Goal: Task Accomplishment & Management: Manage account settings

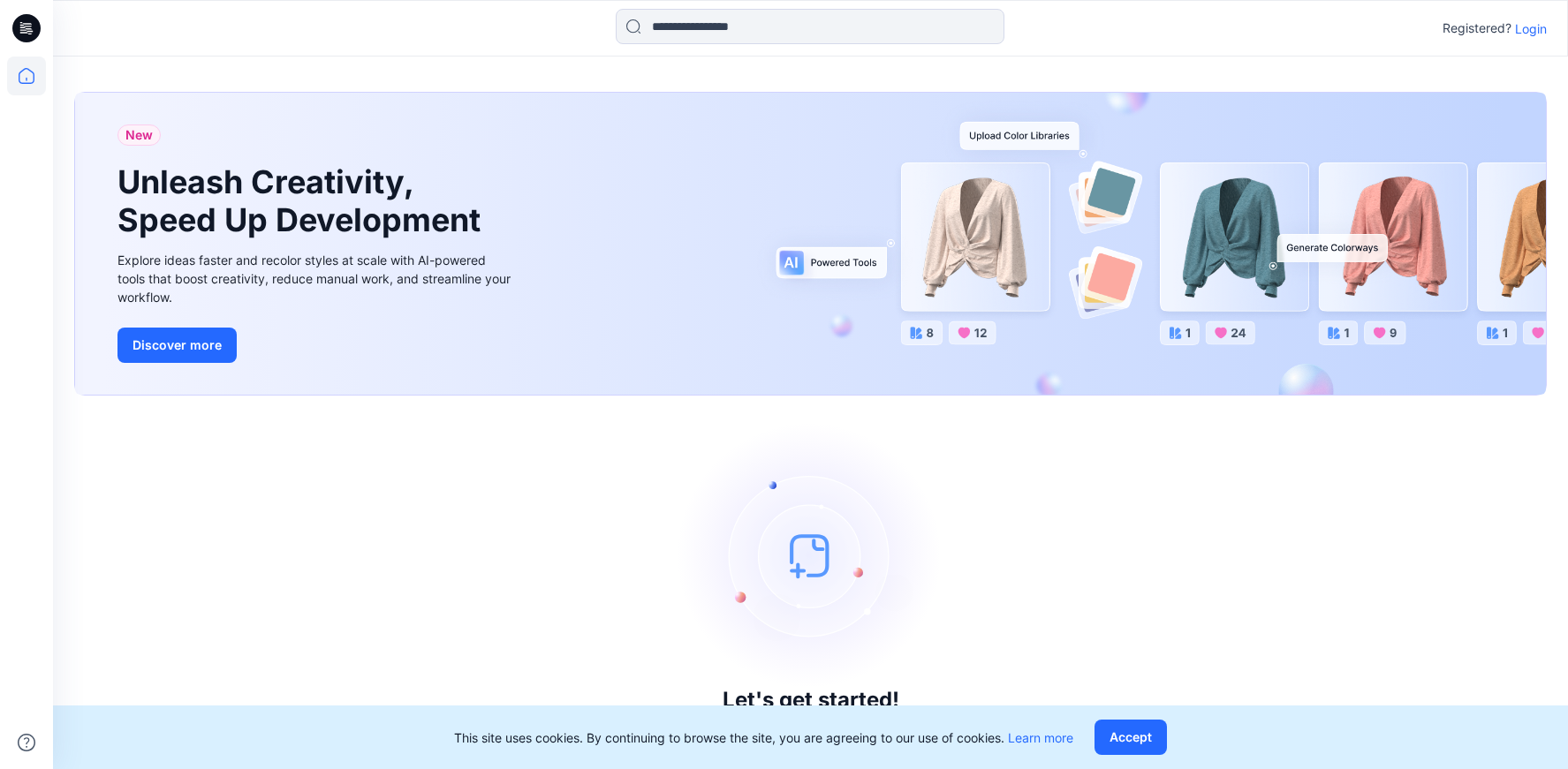
click at [773, 474] on img at bounding box center [811, 556] width 265 height 265
click at [32, 26] on icon at bounding box center [27, 27] width 28 height 28
click at [32, 31] on icon at bounding box center [29, 31] width 6 height 1
click at [1531, 29] on p "Login" at bounding box center [1531, 28] width 32 height 18
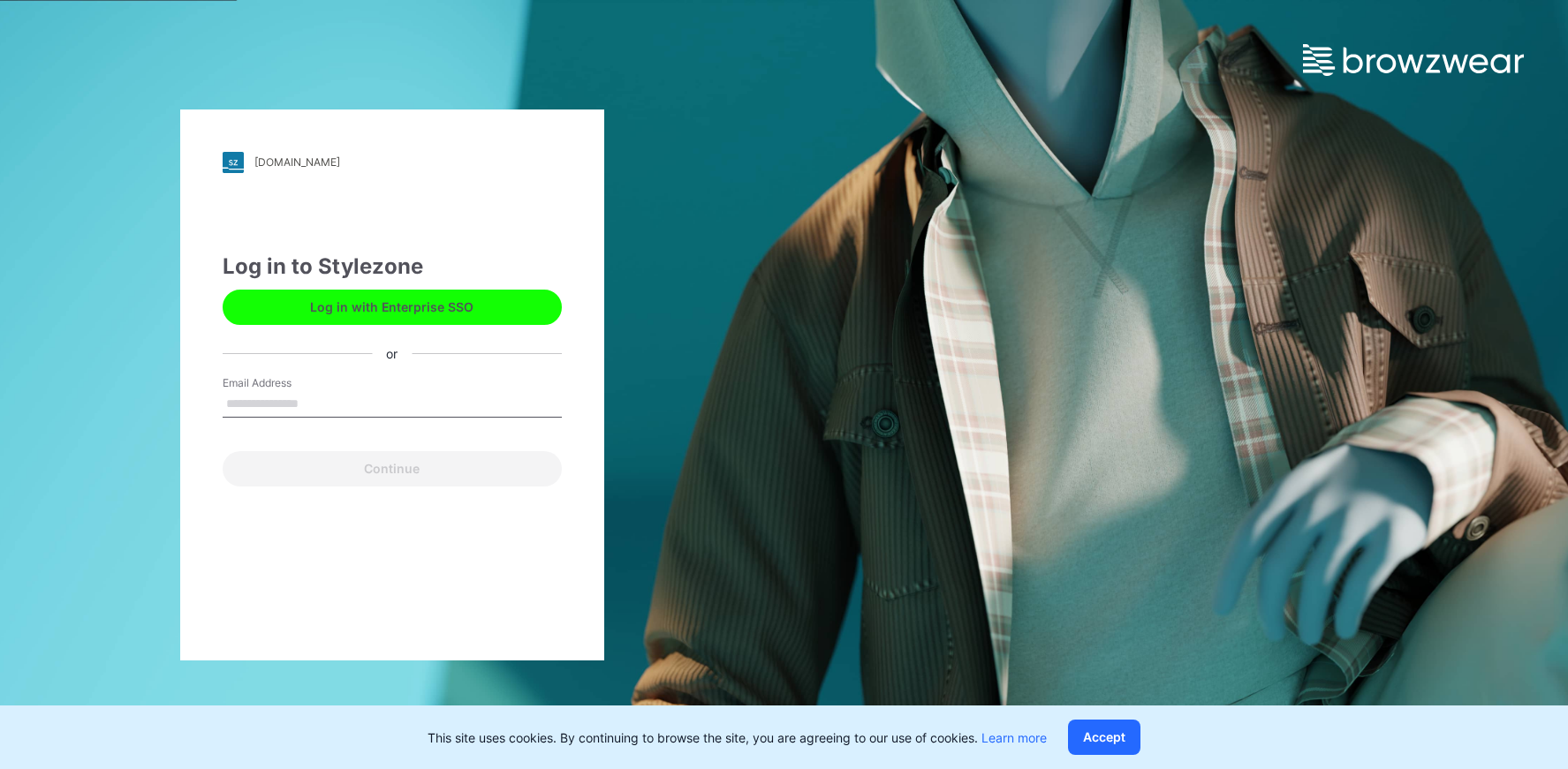
click at [441, 415] on input "Email Address" at bounding box center [391, 404] width 339 height 27
type input "**********"
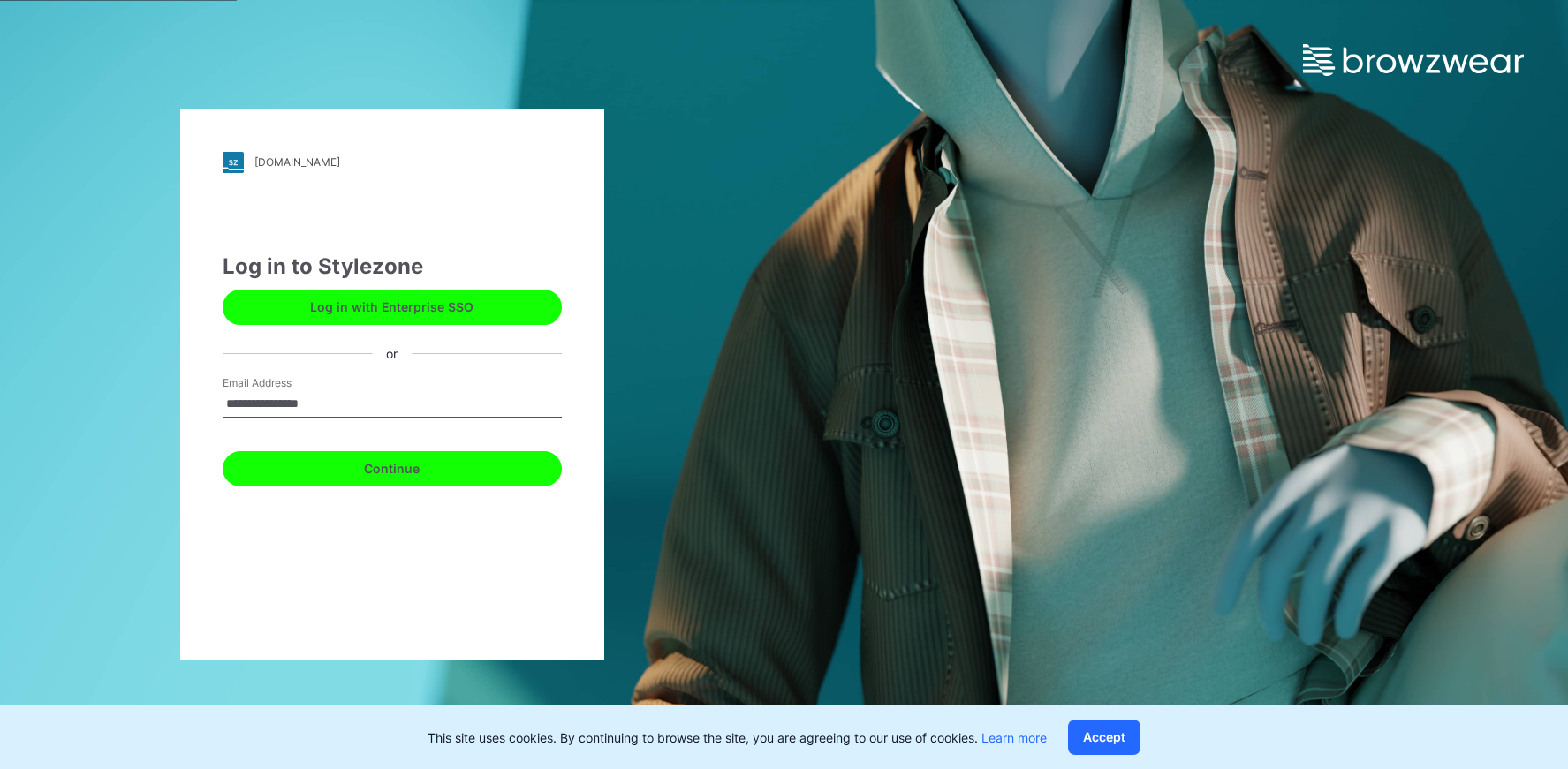
click at [456, 472] on button "Continue" at bounding box center [391, 469] width 339 height 36
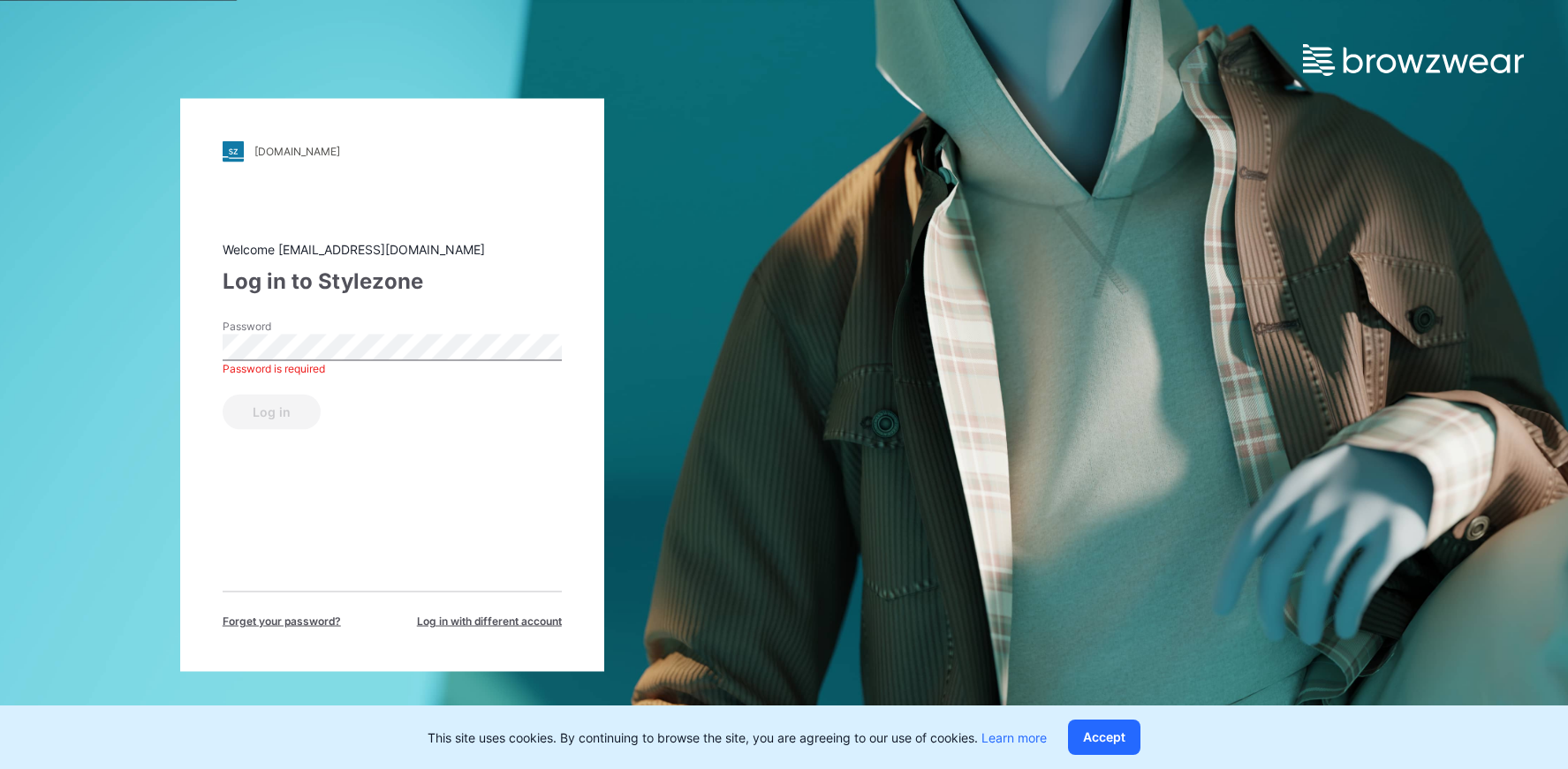
drag, startPoint x: 261, startPoint y: 403, endPoint x: 240, endPoint y: 370, distance: 39.1
click at [258, 398] on div "Log in" at bounding box center [391, 408] width 339 height 42
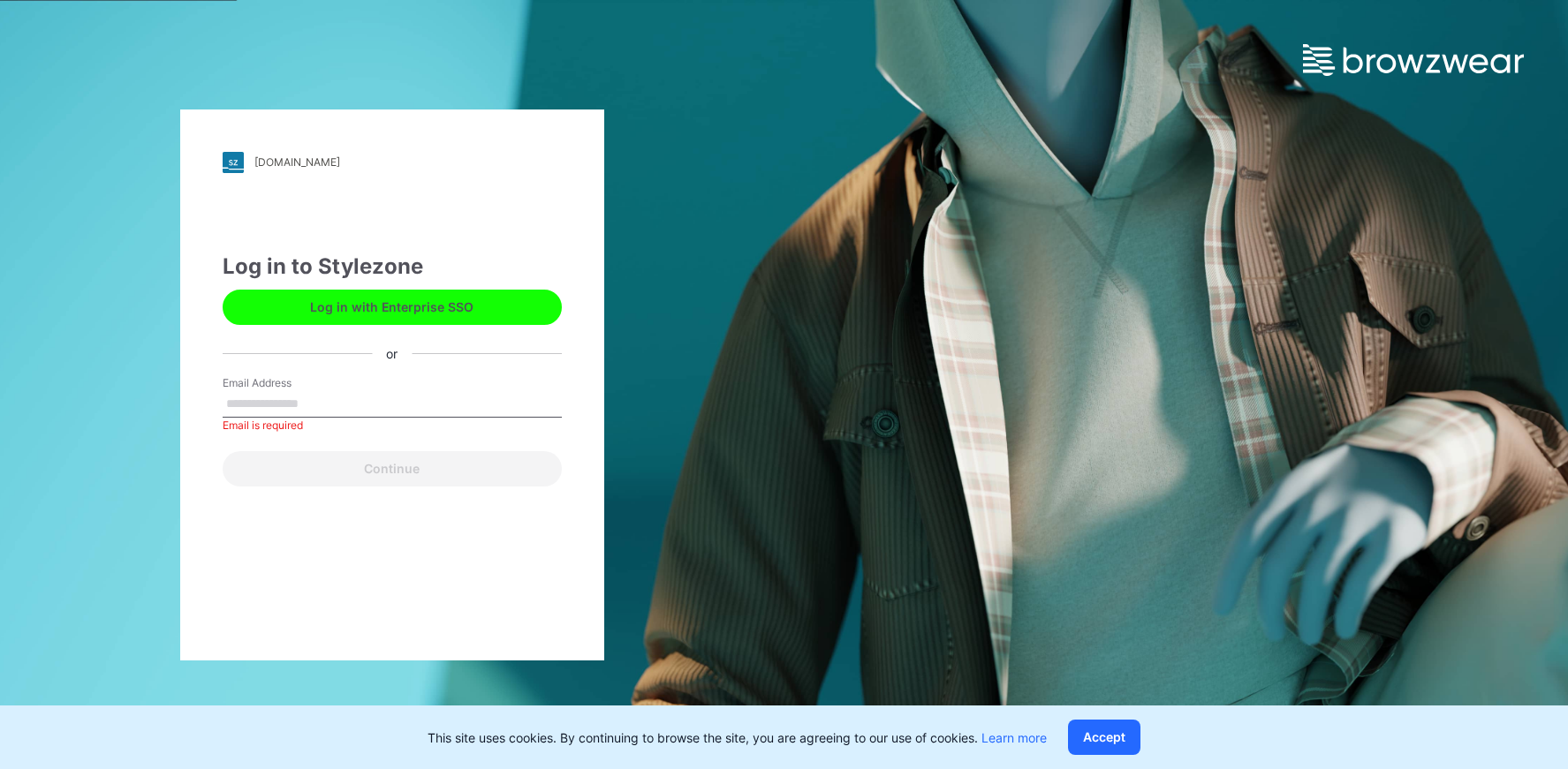
click at [290, 381] on label "Email Address" at bounding box center [283, 383] width 123 height 16
click at [290, 391] on input "Email Address" at bounding box center [391, 404] width 339 height 27
click at [291, 407] on input "Email Address" at bounding box center [391, 404] width 339 height 27
drag, startPoint x: 337, startPoint y: 401, endPoint x: 232, endPoint y: 409, distance: 105.3
click at [232, 409] on input "**********" at bounding box center [391, 404] width 339 height 27
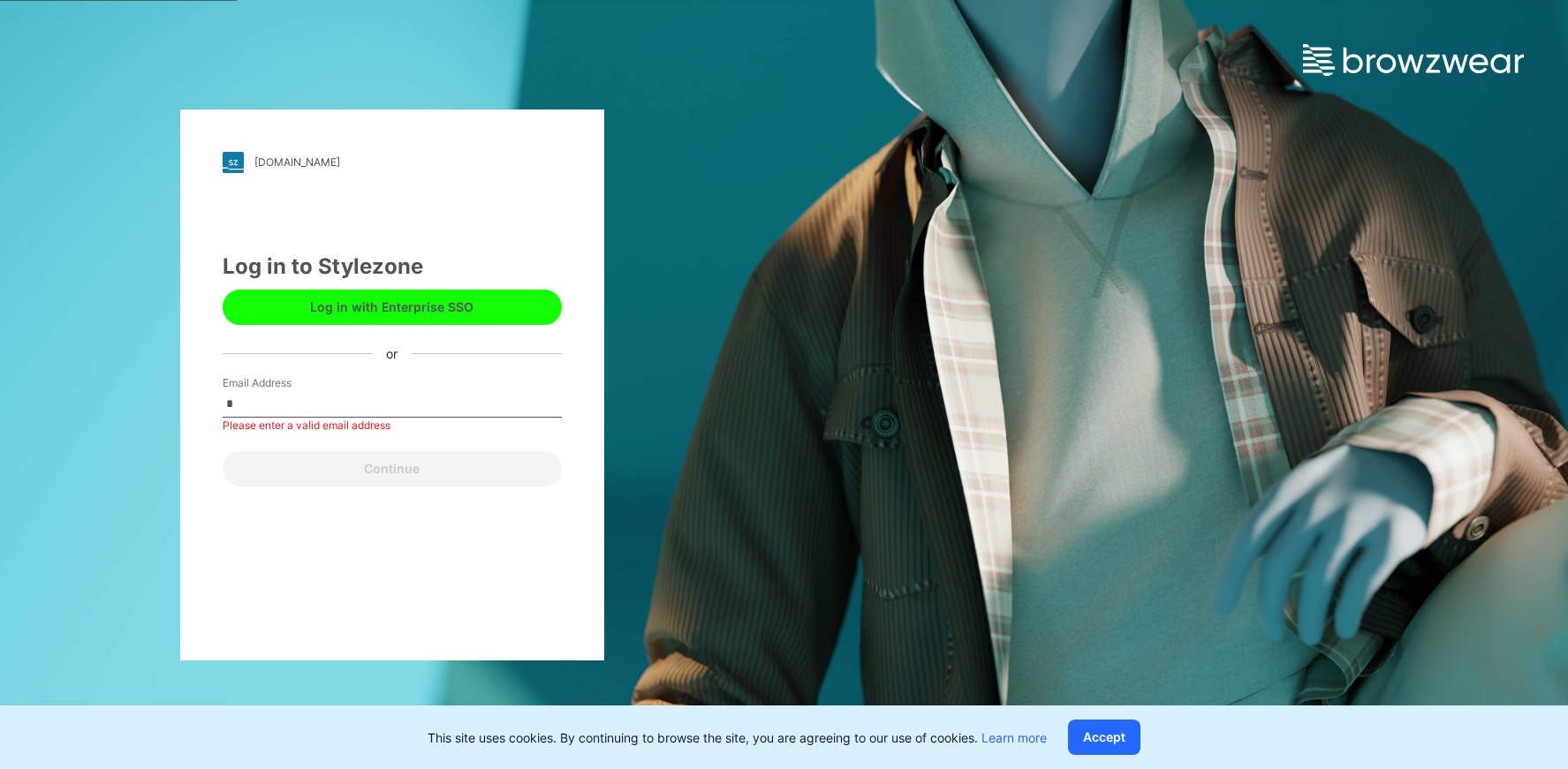
type input "*"
type input "**********"
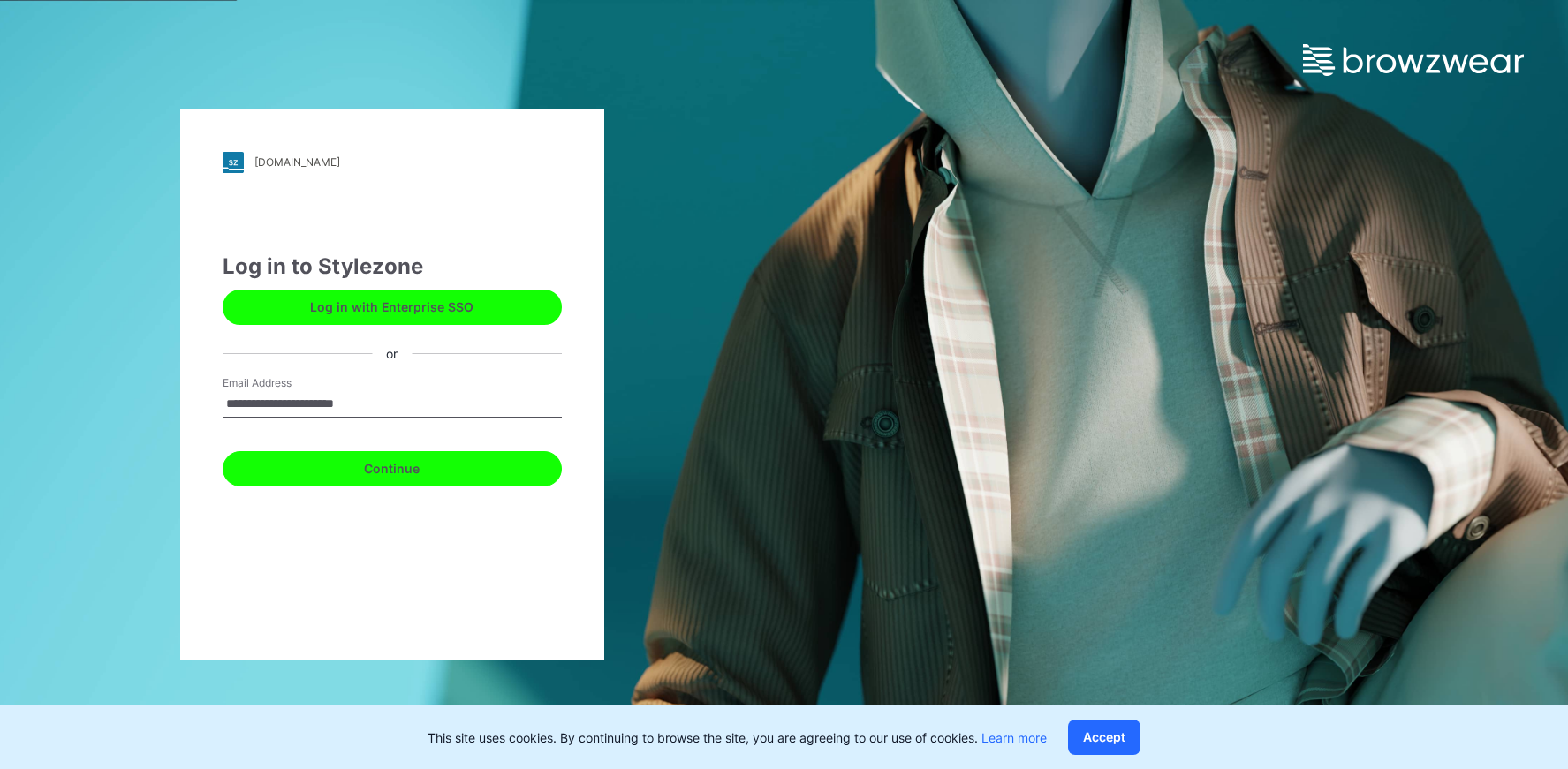
click at [404, 471] on button "Continue" at bounding box center [391, 469] width 339 height 36
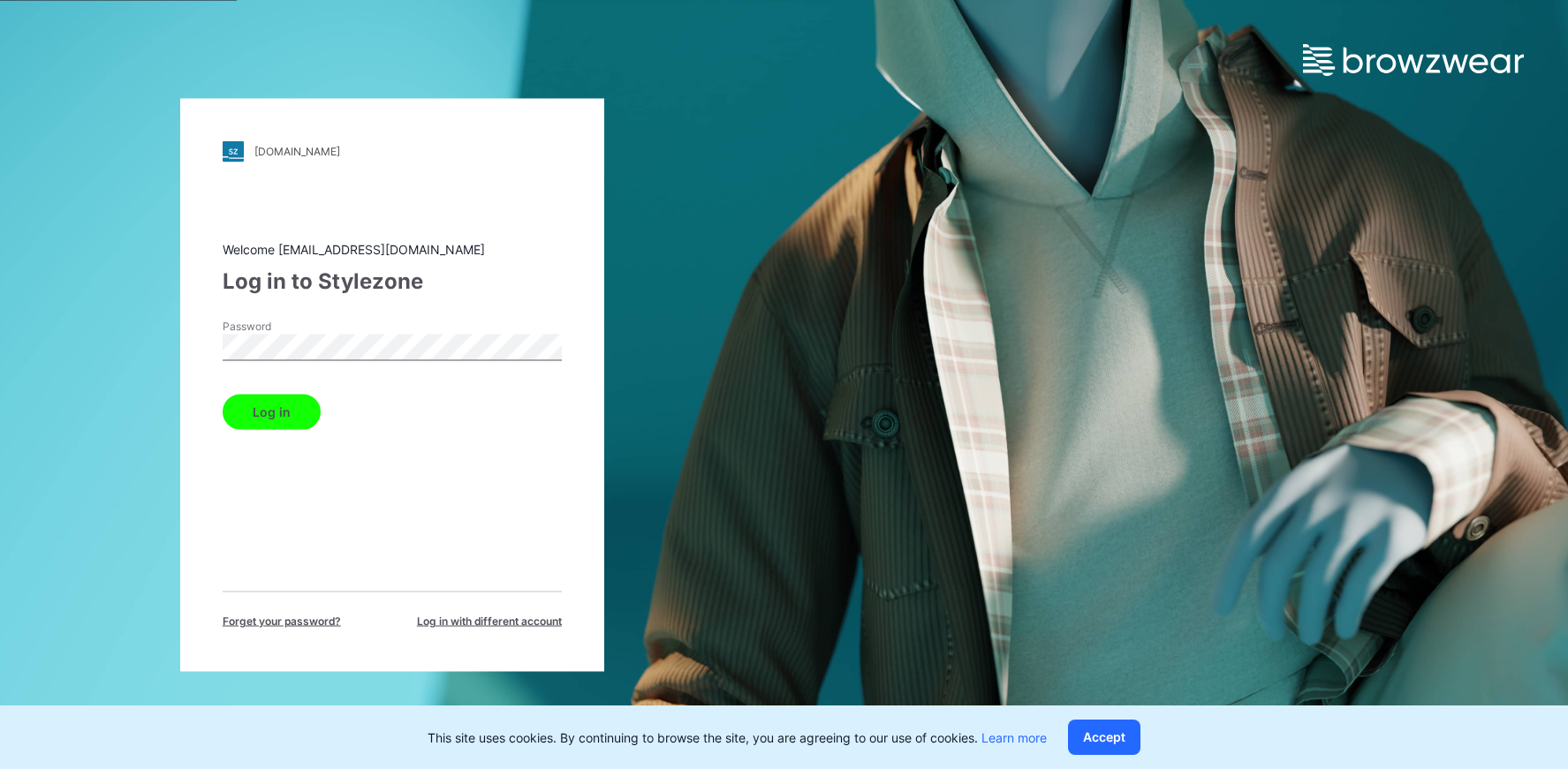
click at [288, 415] on button "Log in" at bounding box center [271, 411] width 98 height 36
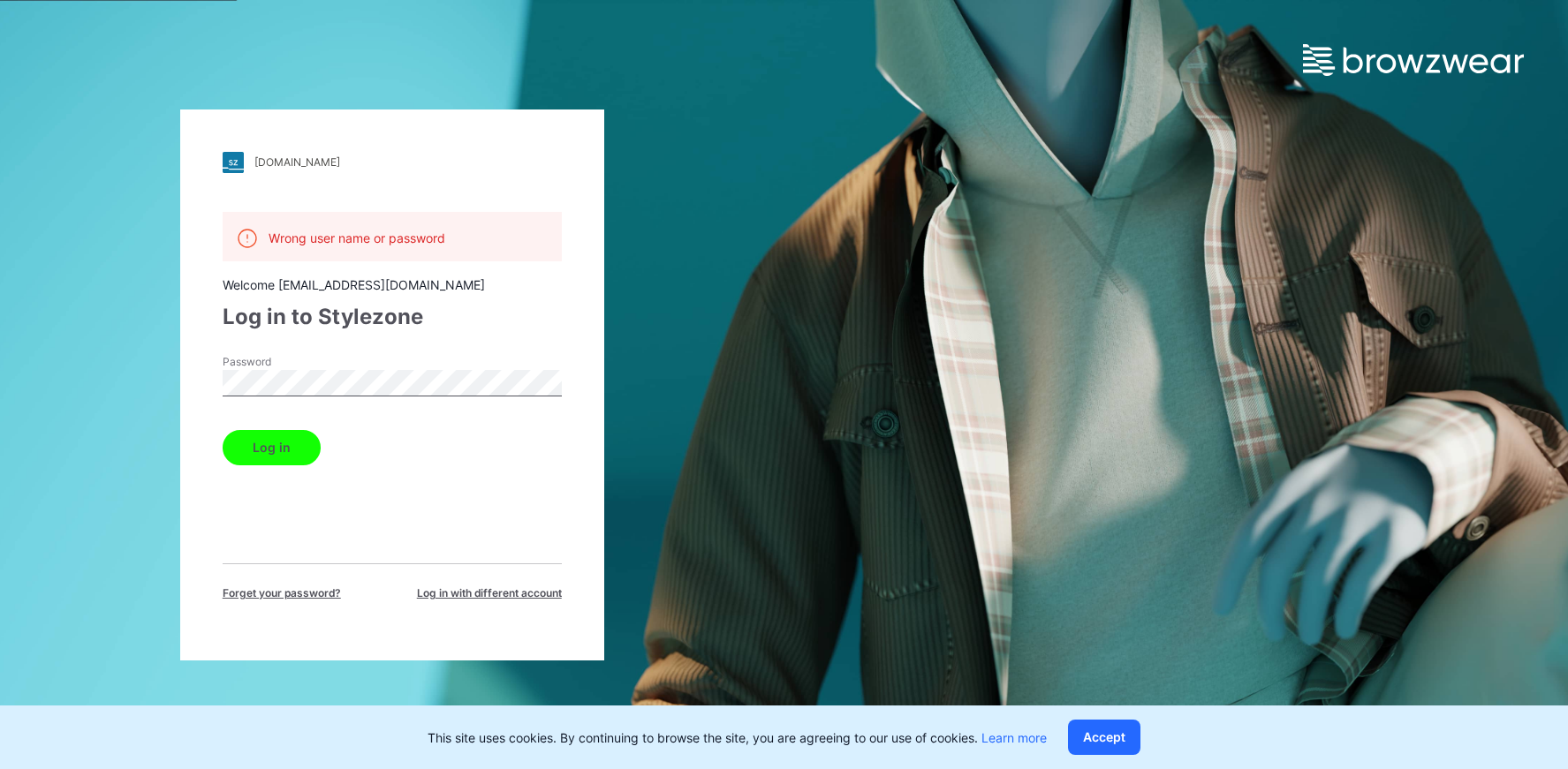
click at [268, 595] on span "Forget your password?" at bounding box center [281, 593] width 118 height 16
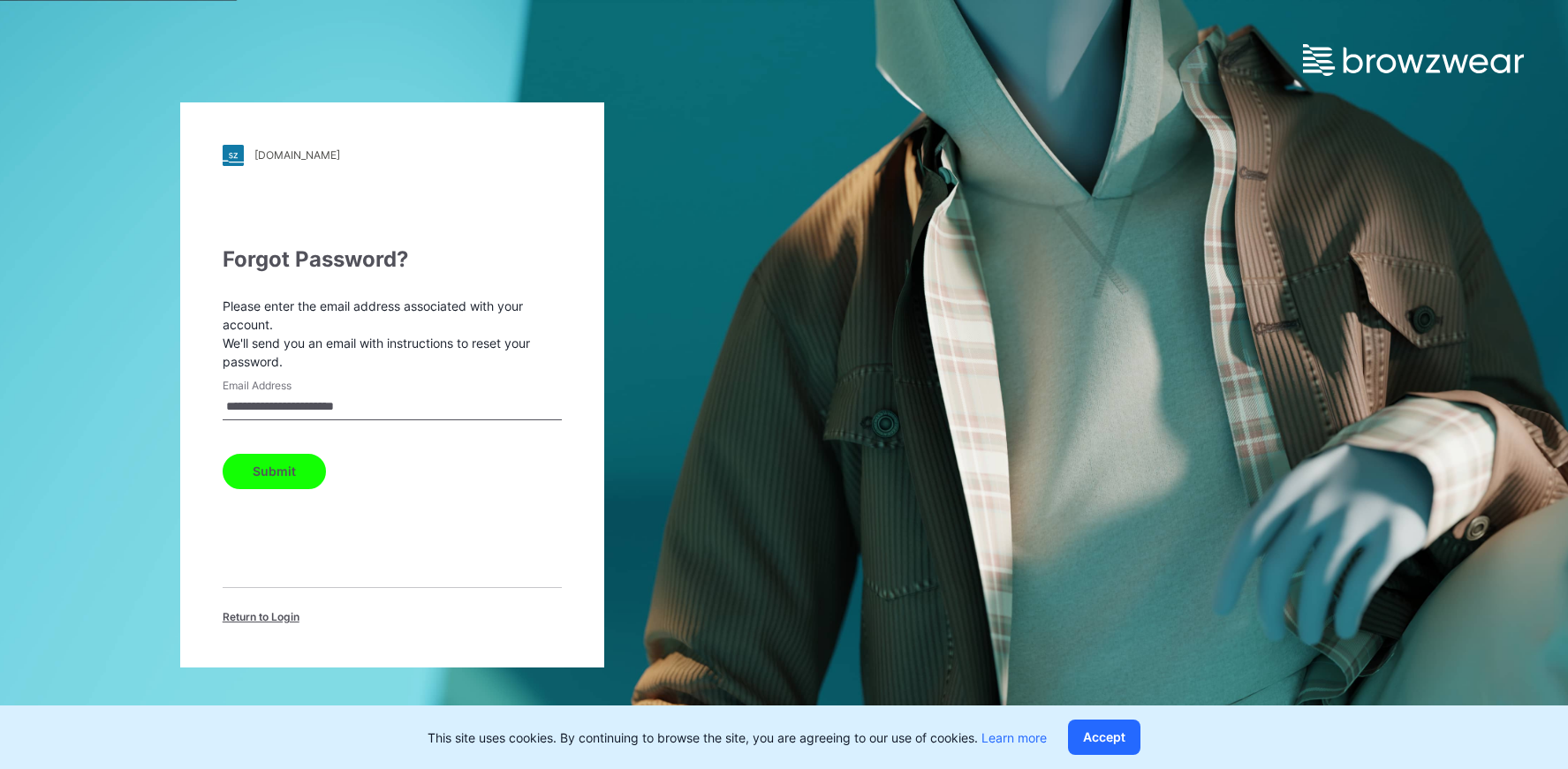
click at [335, 405] on input "**********" at bounding box center [391, 407] width 339 height 27
click at [335, 406] on input "**********" at bounding box center [391, 407] width 339 height 27
click at [311, 405] on input "**********" at bounding box center [391, 407] width 339 height 27
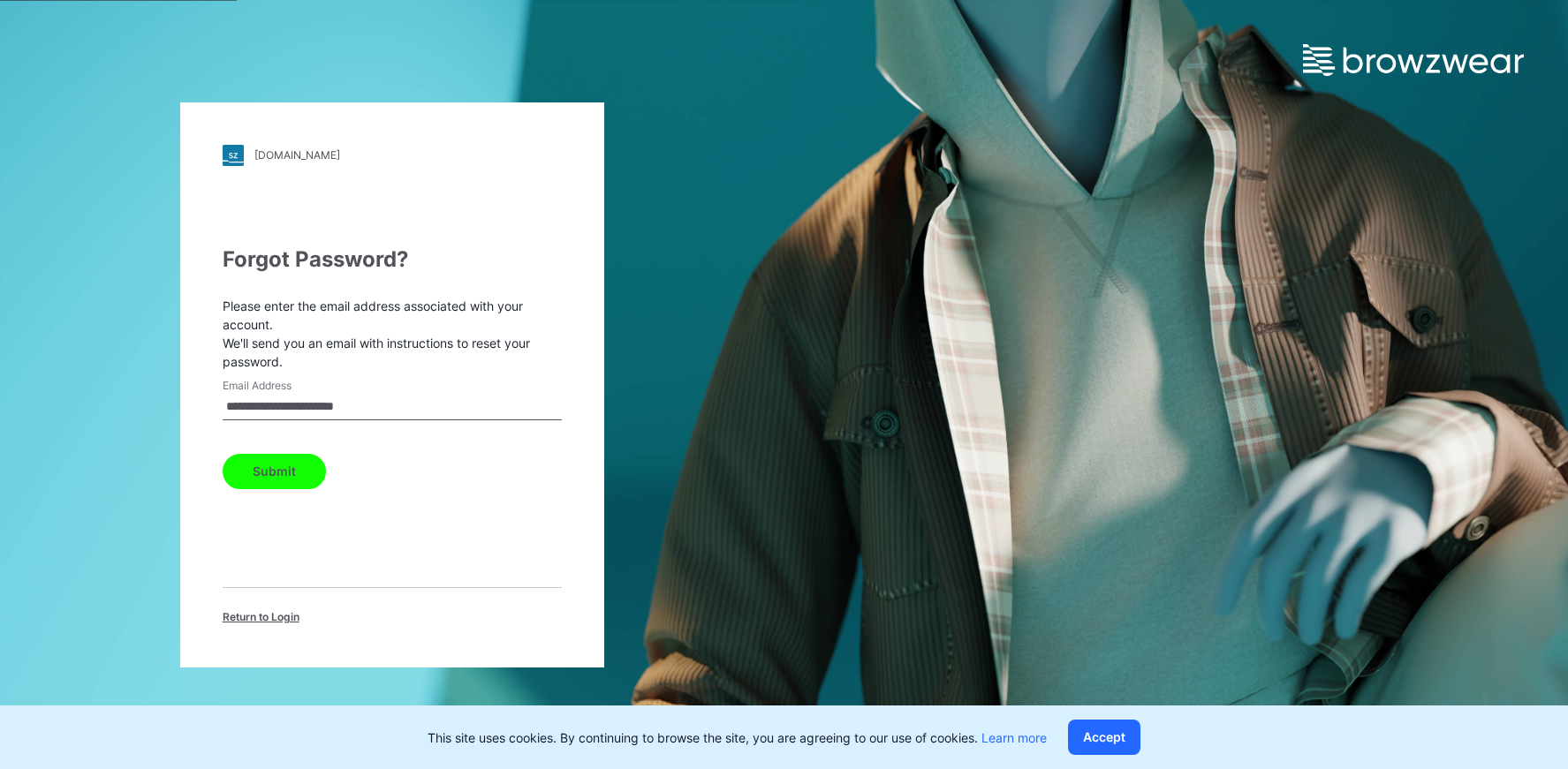
click at [311, 405] on input "**********" at bounding box center [391, 407] width 339 height 27
click at [267, 473] on button "Submit" at bounding box center [273, 472] width 103 height 36
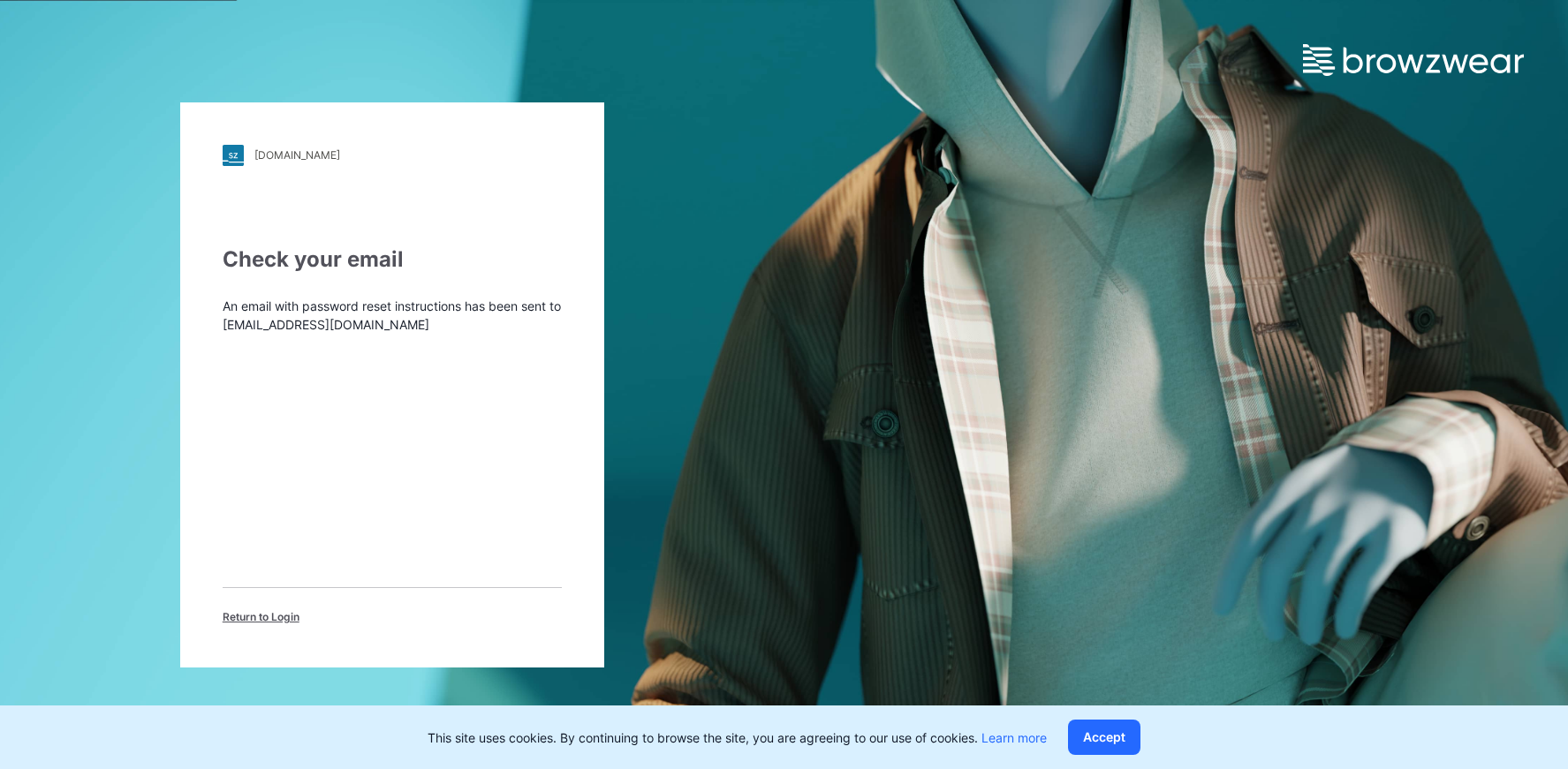
click at [317, 328] on p "An email with password reset instructions has been sent to [EMAIL_ADDRESS][DOMA…" at bounding box center [391, 315] width 339 height 37
click at [283, 621] on span "Return to Login" at bounding box center [261, 617] width 77 height 16
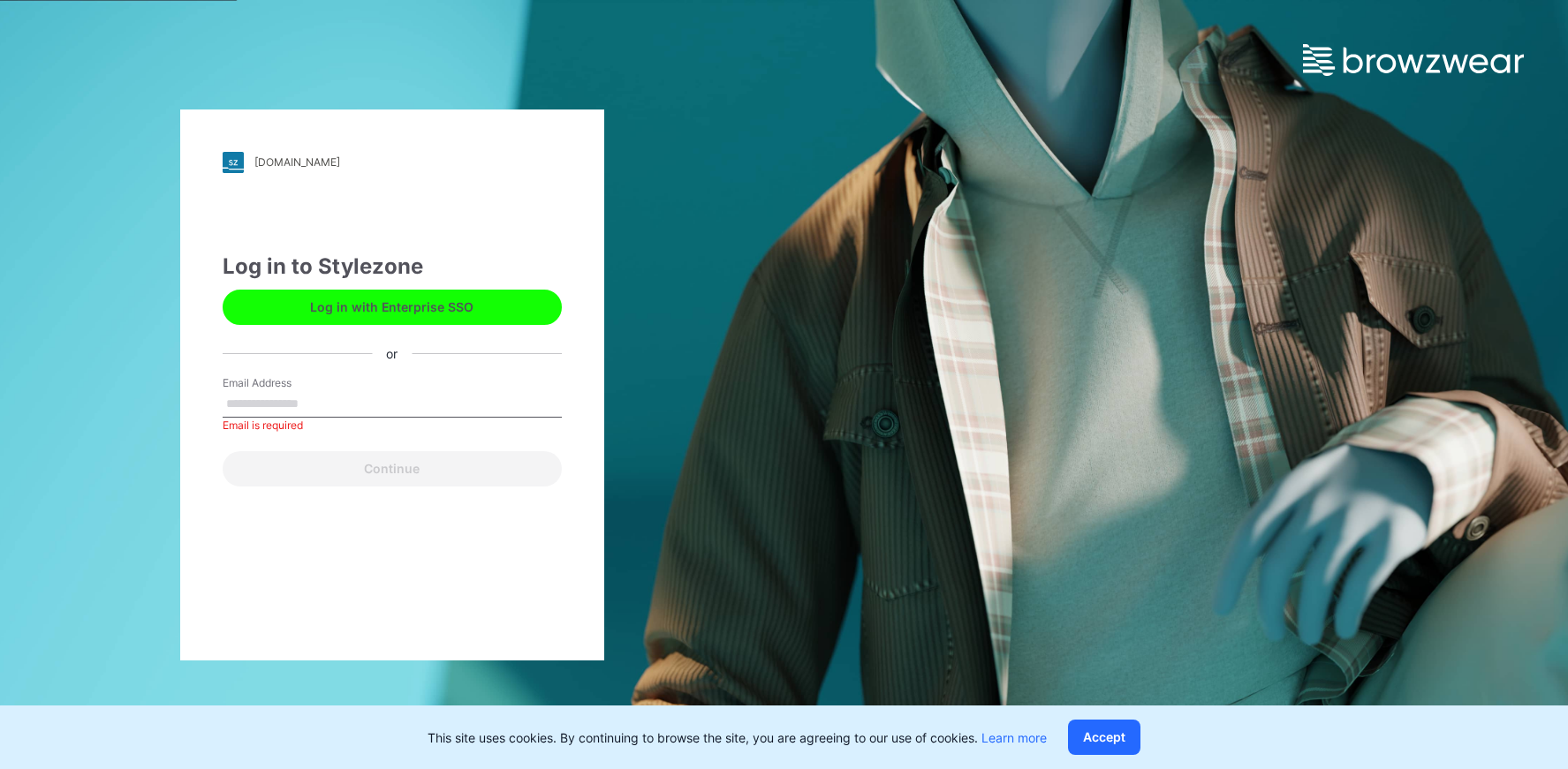
click at [303, 390] on label "Email Address" at bounding box center [283, 383] width 123 height 16
click at [303, 391] on input "Email Address" at bounding box center [391, 404] width 339 height 27
click at [304, 398] on input "Email Address" at bounding box center [391, 404] width 339 height 27
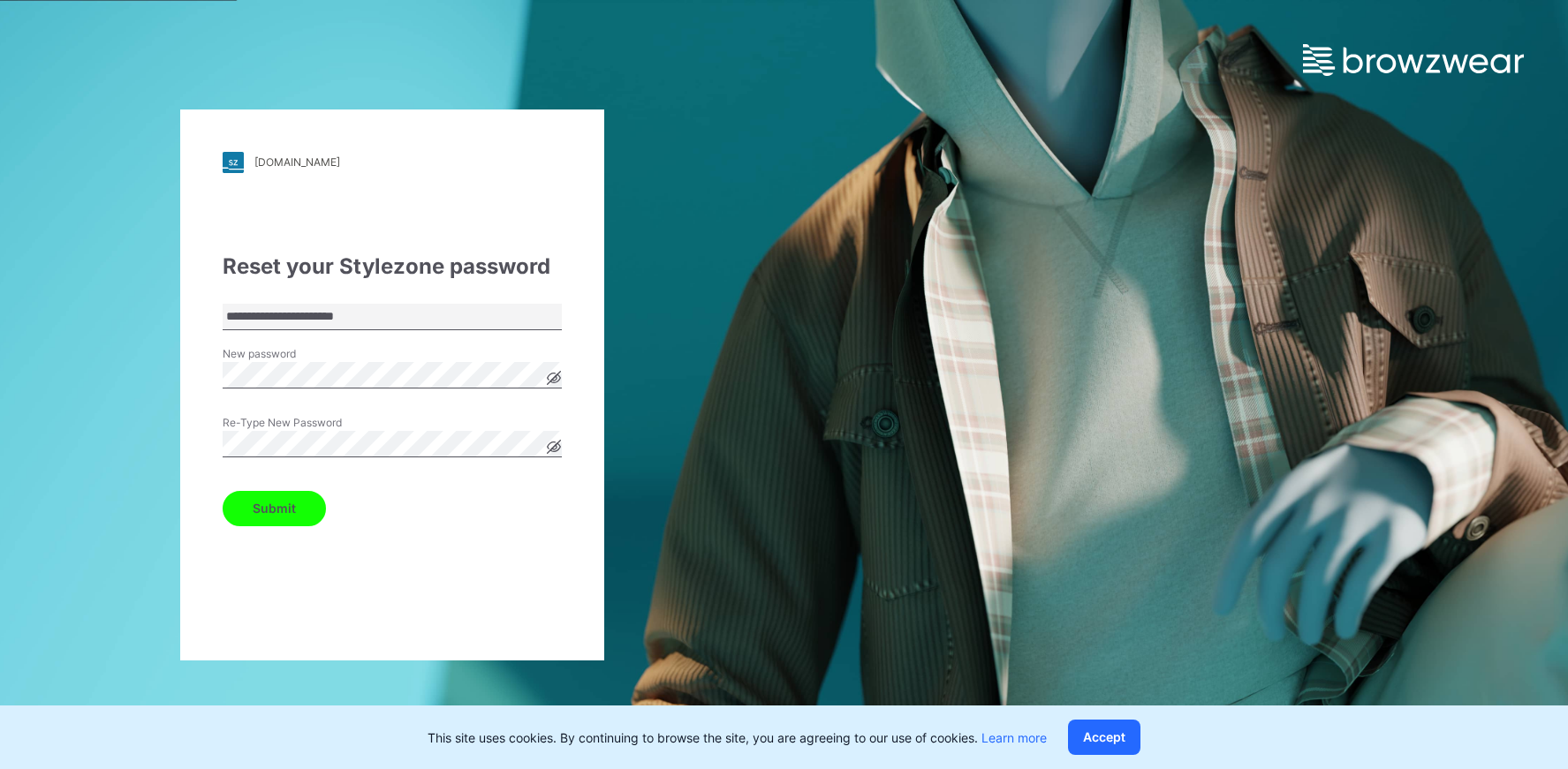
click at [222, 491] on button "Submit" at bounding box center [273, 508] width 103 height 36
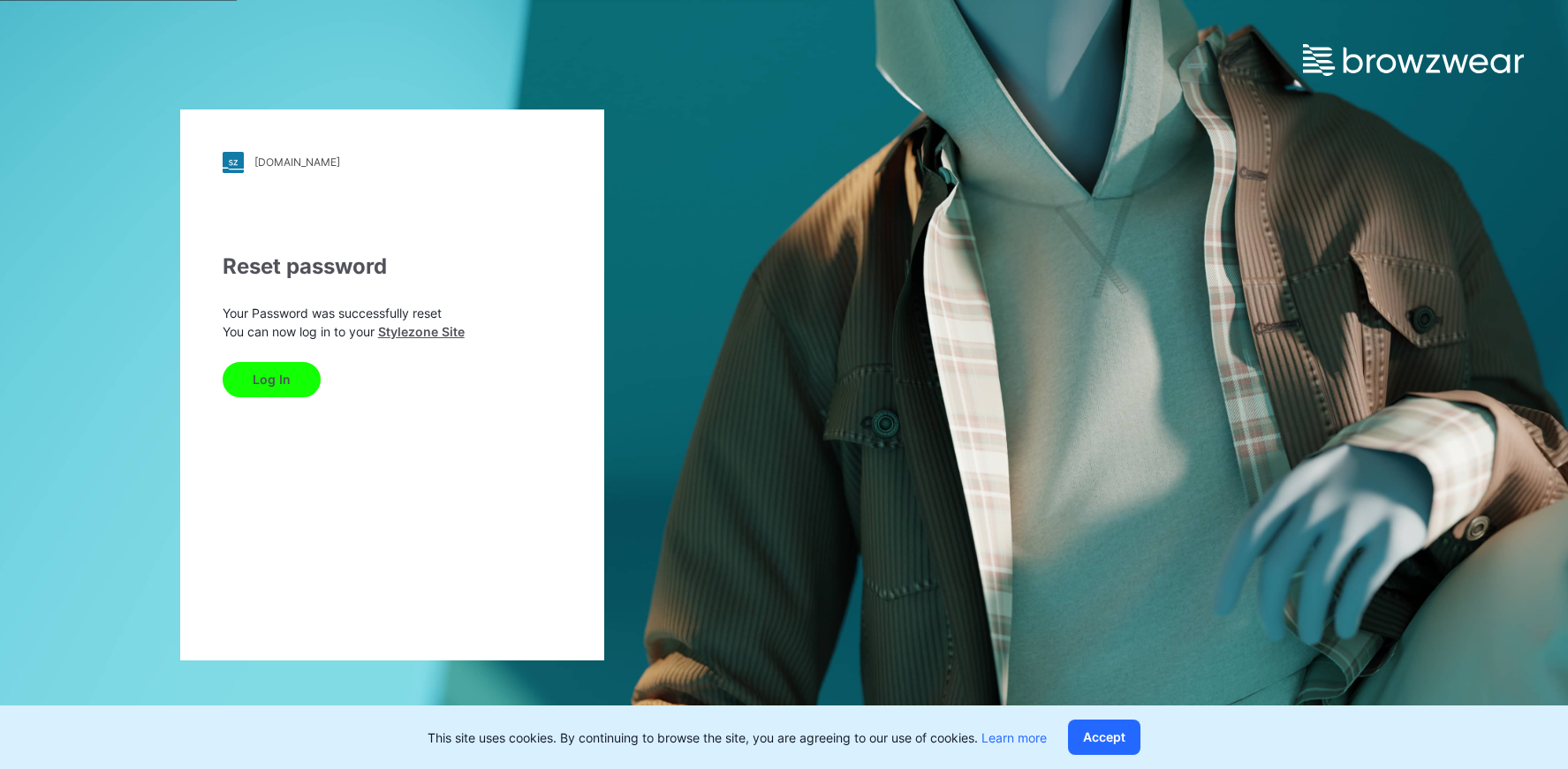
click at [274, 379] on button "Log In" at bounding box center [271, 379] width 98 height 36
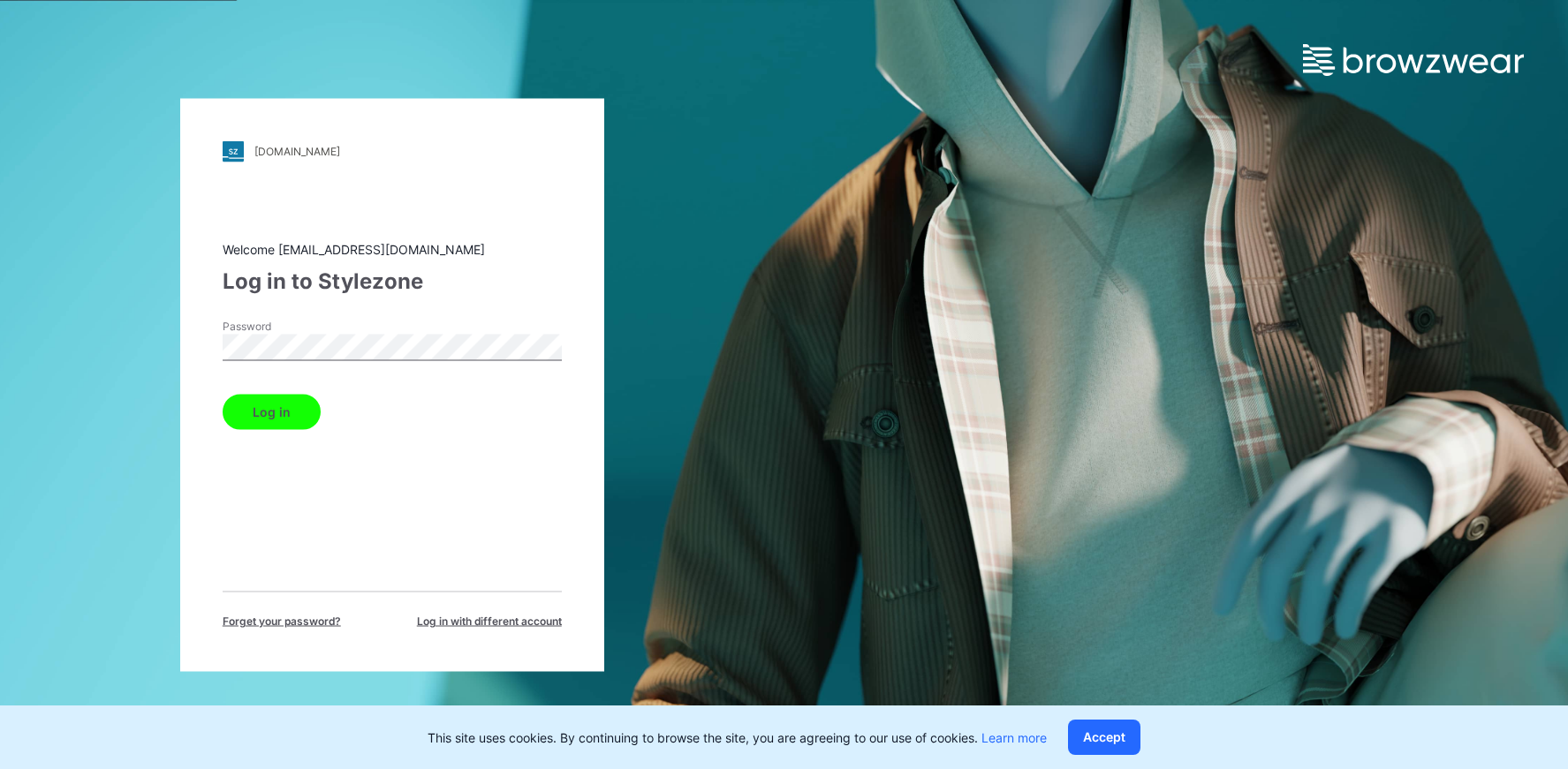
click at [283, 417] on button "Log in" at bounding box center [271, 411] width 98 height 36
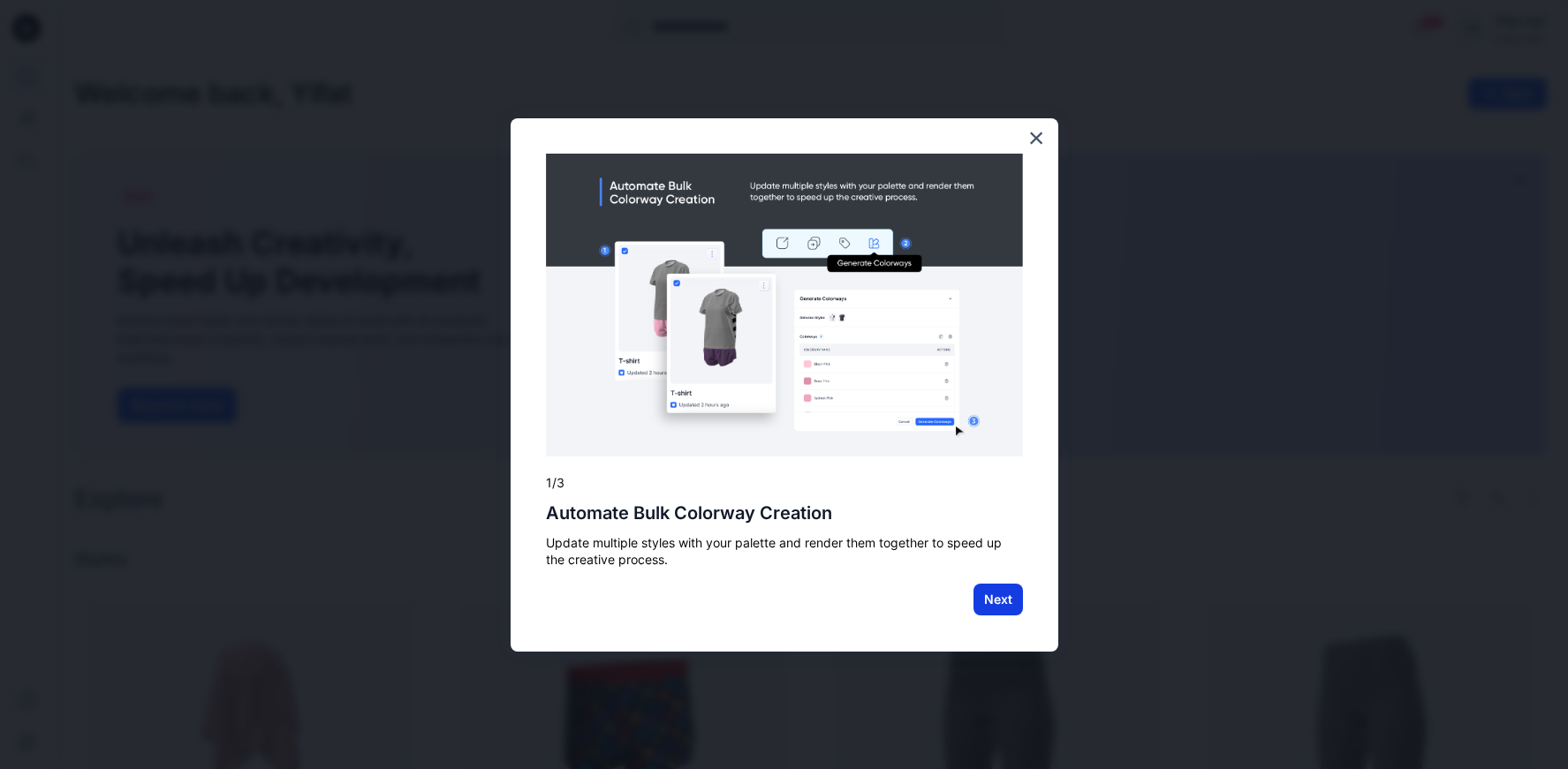
click at [991, 590] on button "Next" at bounding box center [998, 600] width 49 height 32
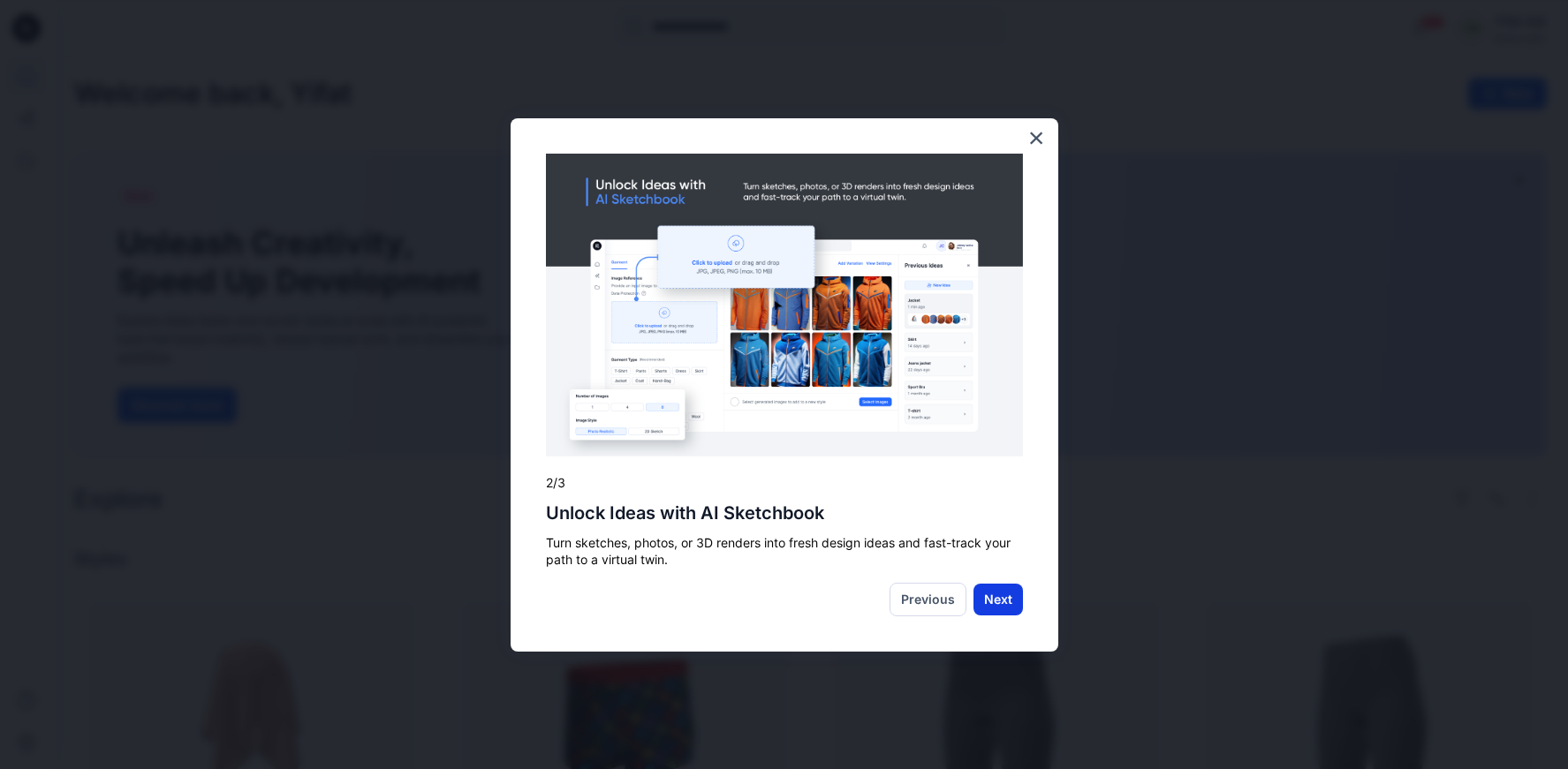
click at [993, 600] on button "Next" at bounding box center [998, 600] width 49 height 32
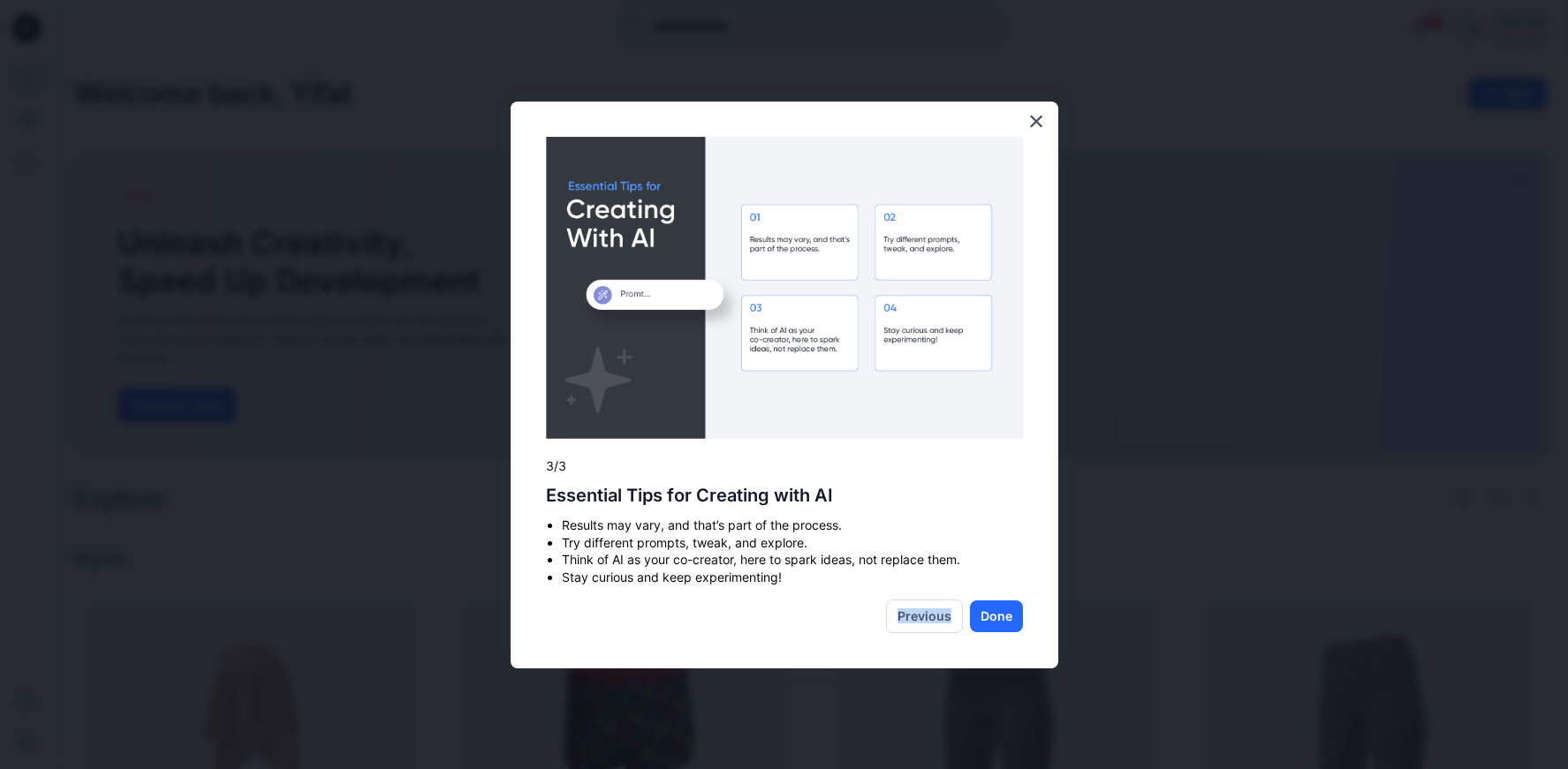
click at [993, 599] on div "× 3/3 Essential Tips for Creating with AI Results may vary, and that’s part of …" at bounding box center [784, 385] width 548 height 568
click at [999, 614] on button "Done" at bounding box center [997, 616] width 53 height 32
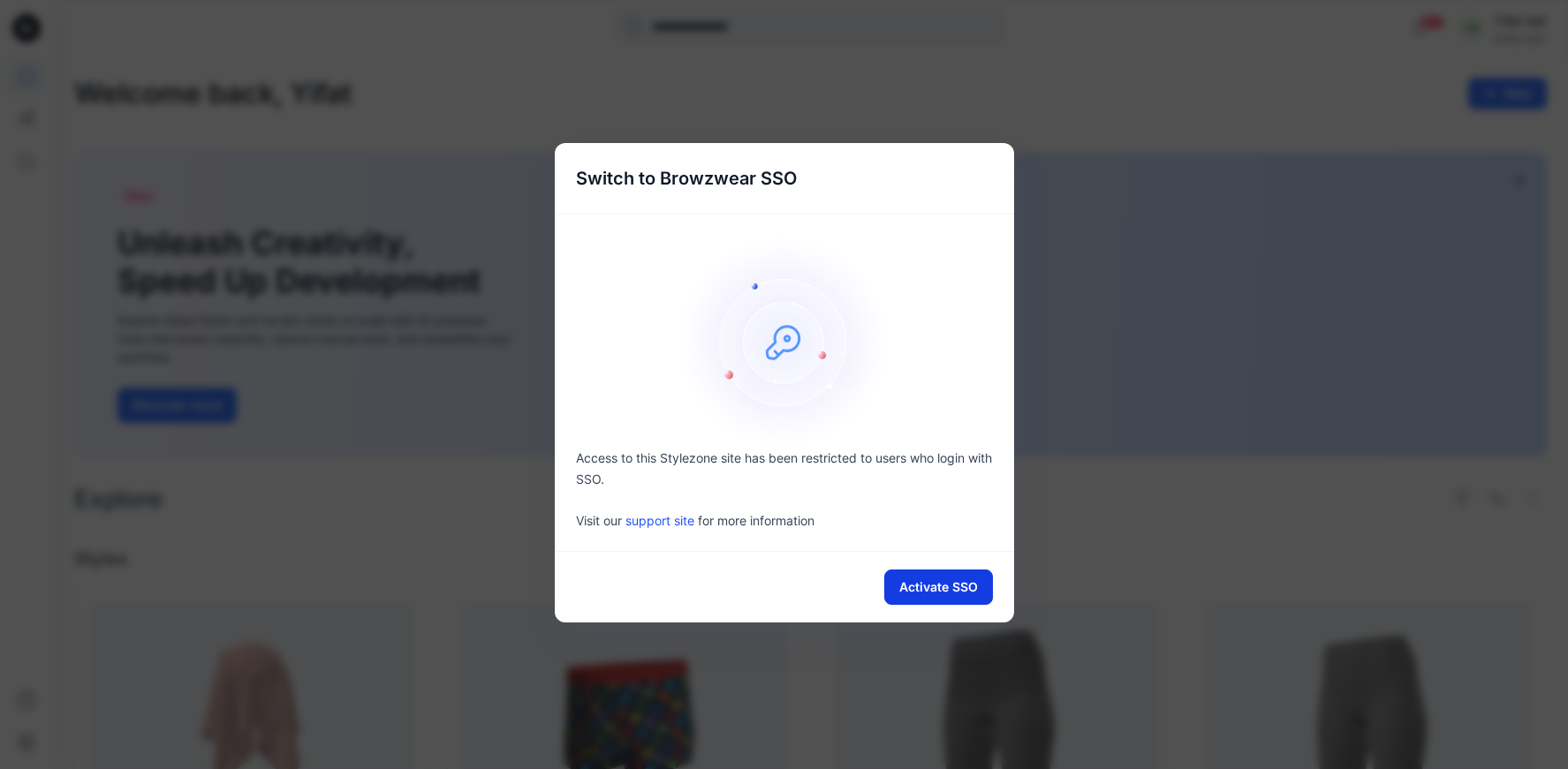
click at [967, 589] on button "Activate SSO" at bounding box center [938, 587] width 109 height 36
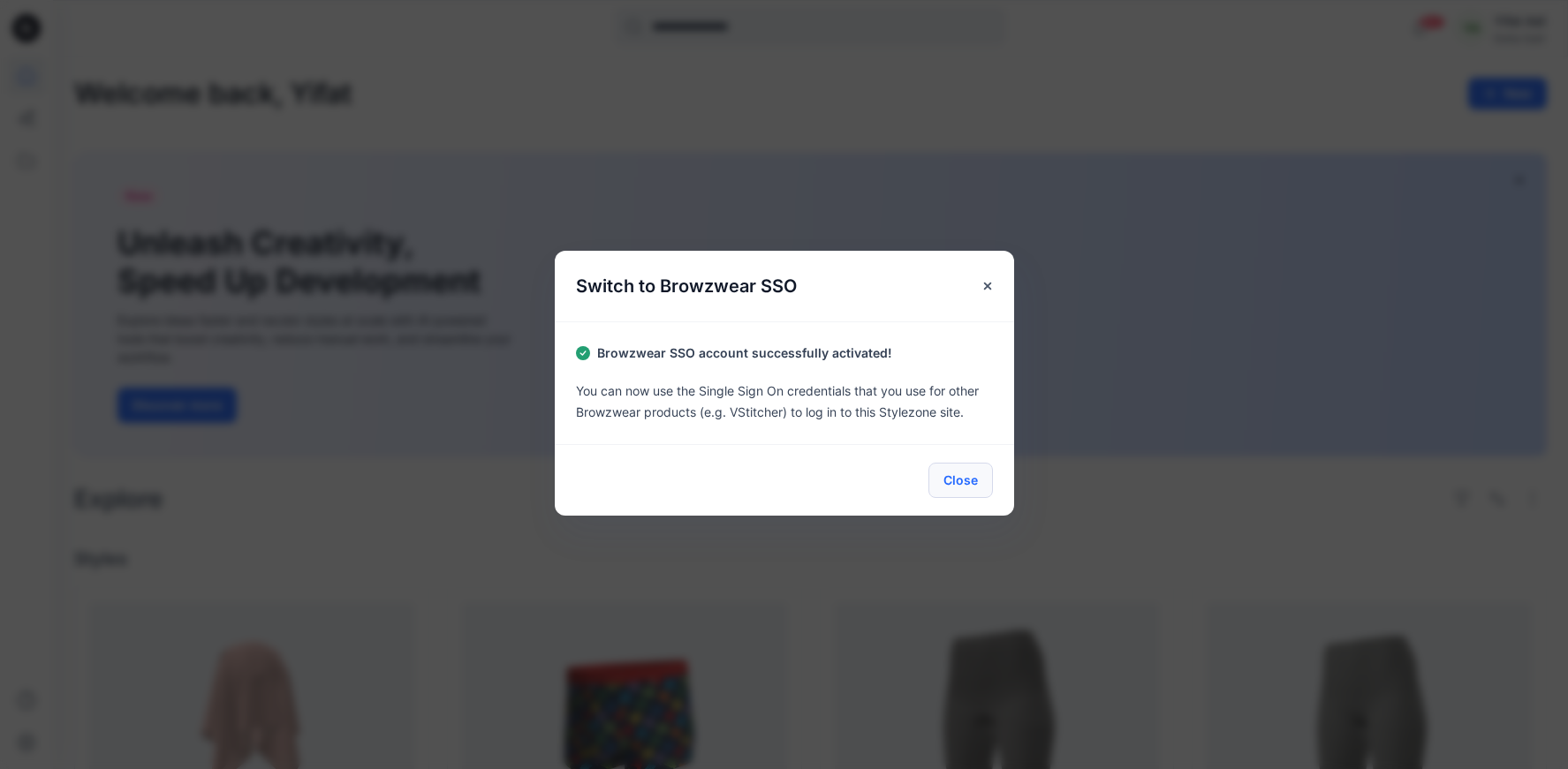
click at [956, 480] on button "Close" at bounding box center [960, 480] width 65 height 36
click at [957, 479] on button "Close" at bounding box center [960, 480] width 65 height 36
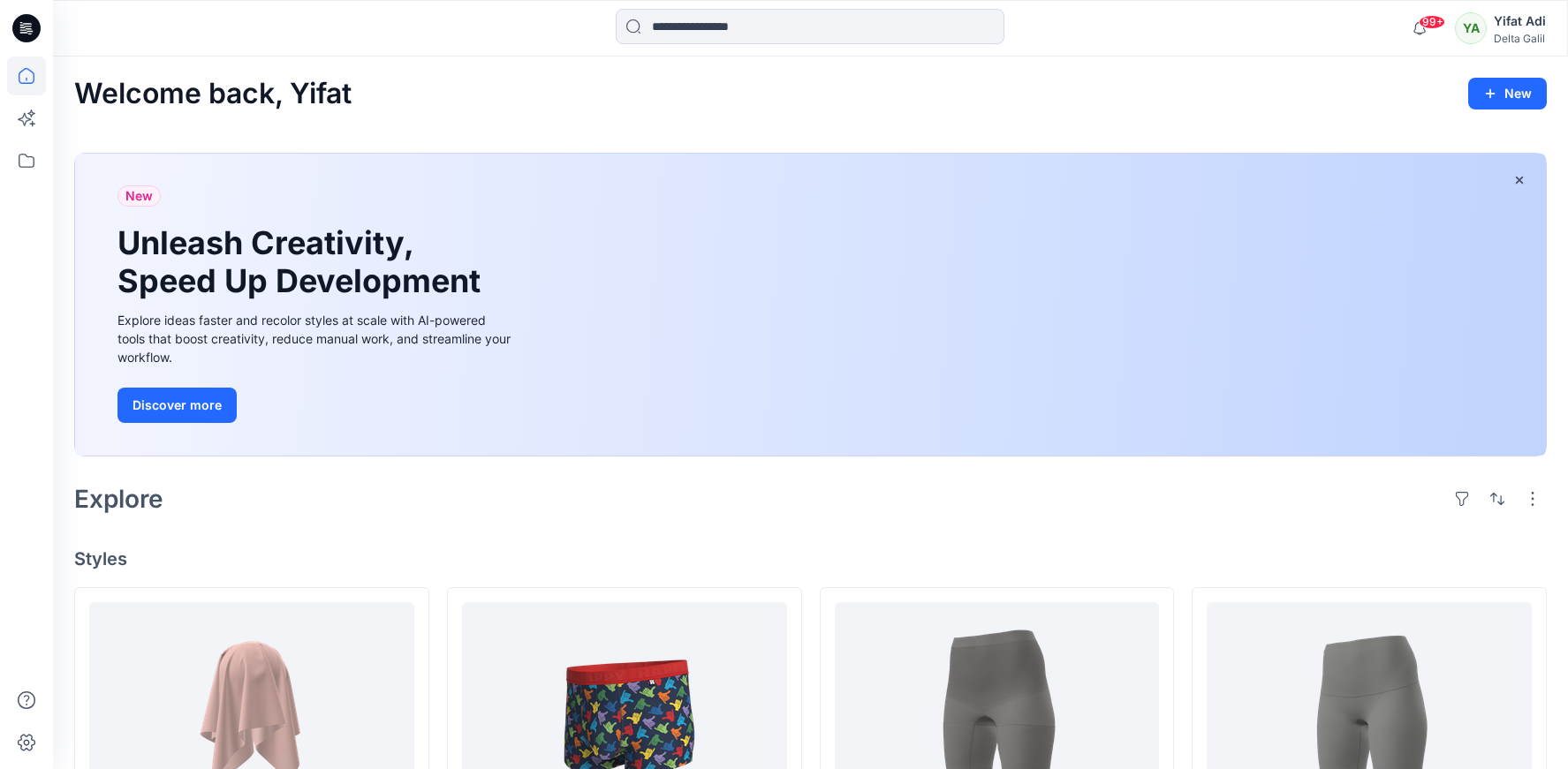
click at [977, 486] on div "Explore" at bounding box center [810, 499] width 1472 height 42
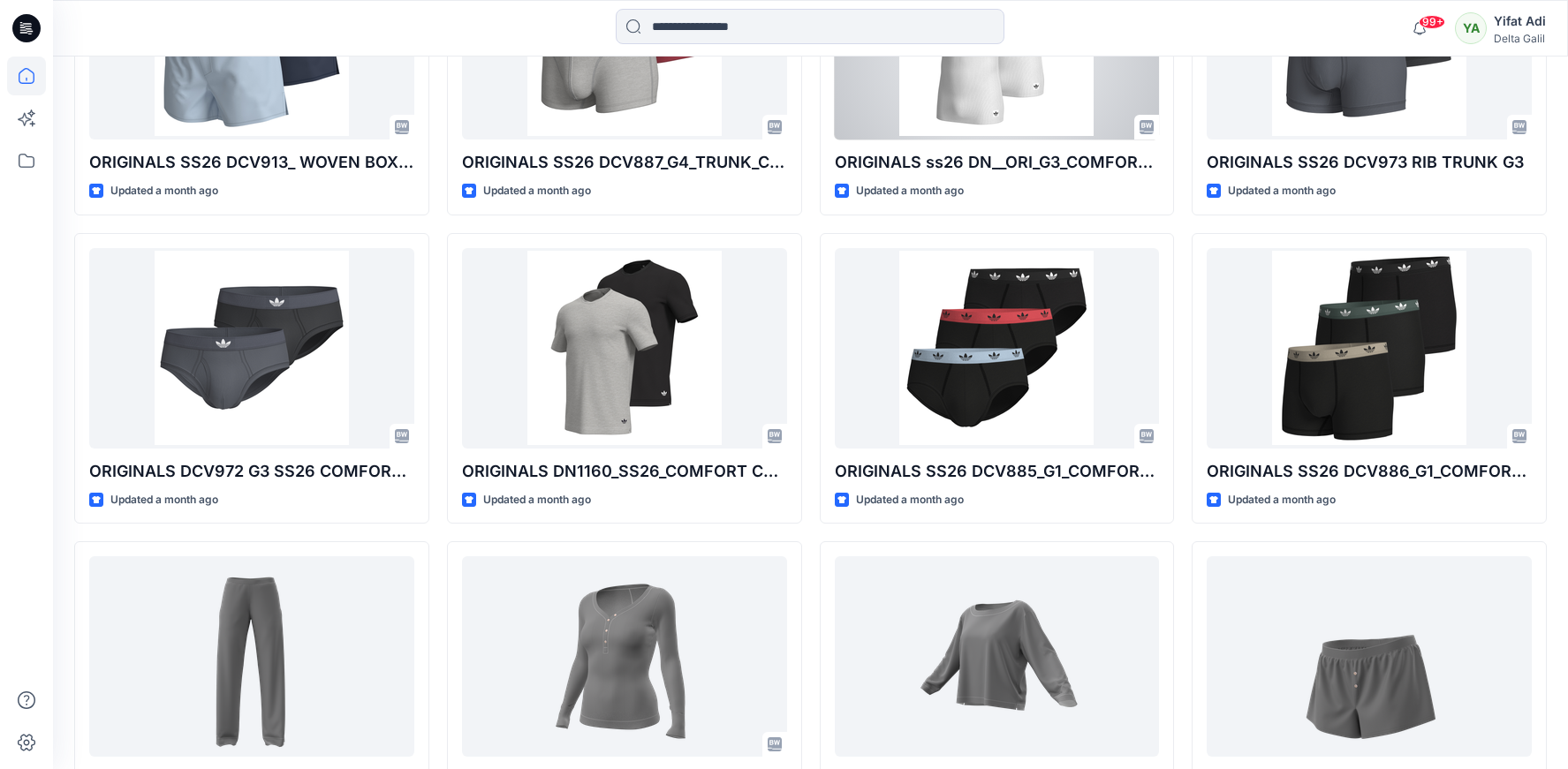
scroll to position [2212, 0]
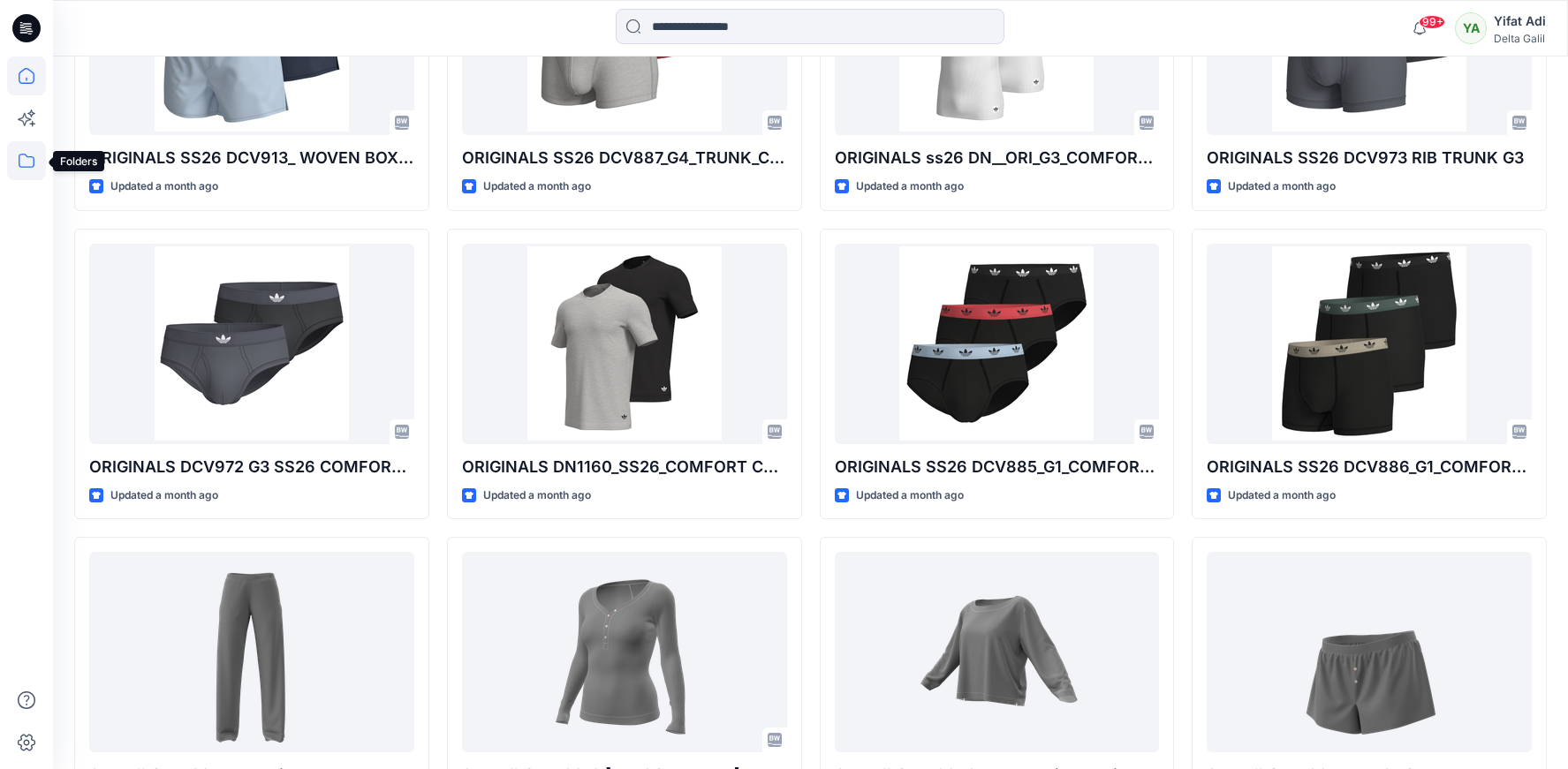
click at [24, 160] on icon at bounding box center [27, 161] width 39 height 39
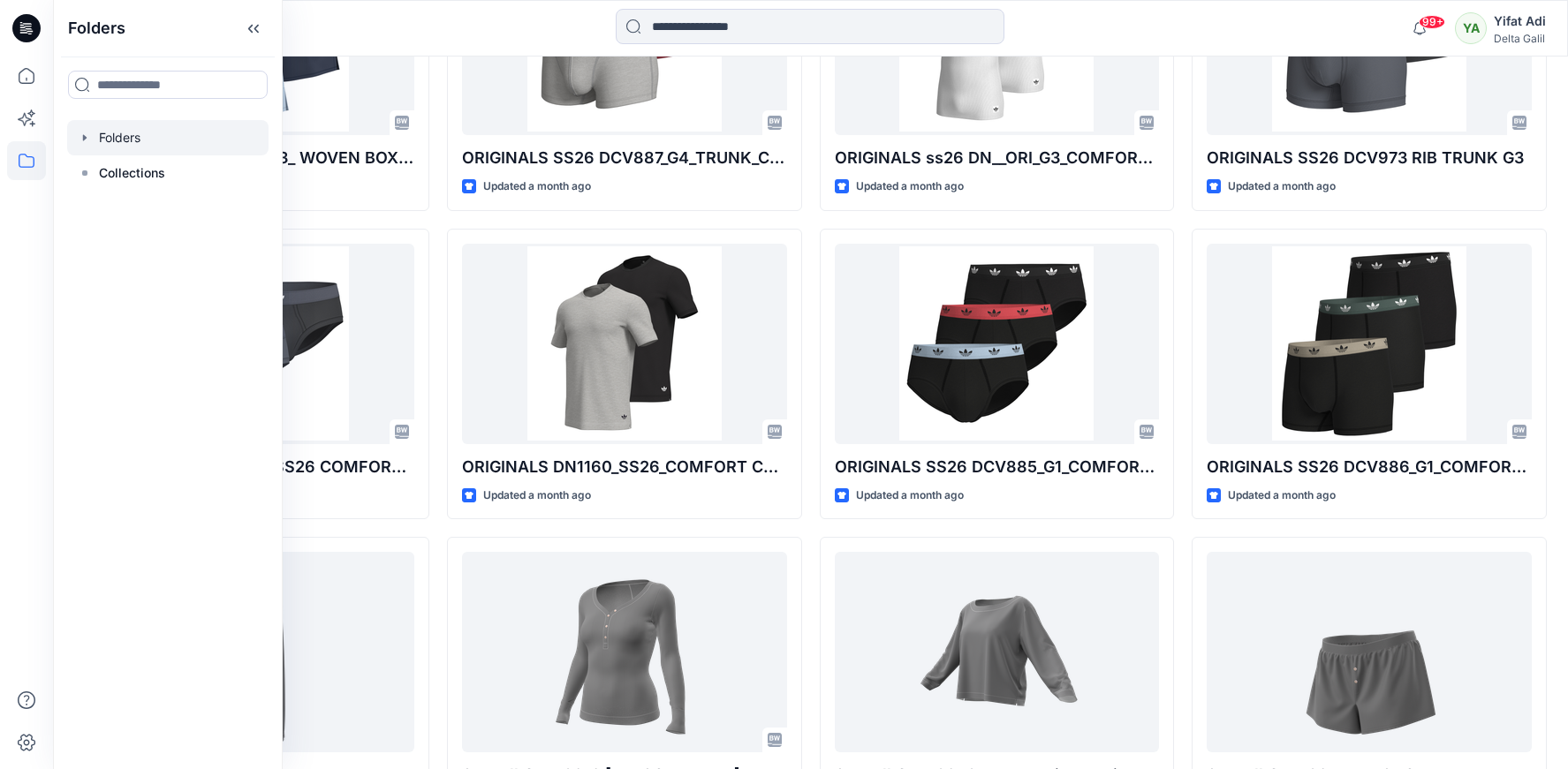
click at [91, 137] on icon "button" at bounding box center [84, 137] width 14 height 14
click at [171, 184] on div at bounding box center [167, 173] width 201 height 36
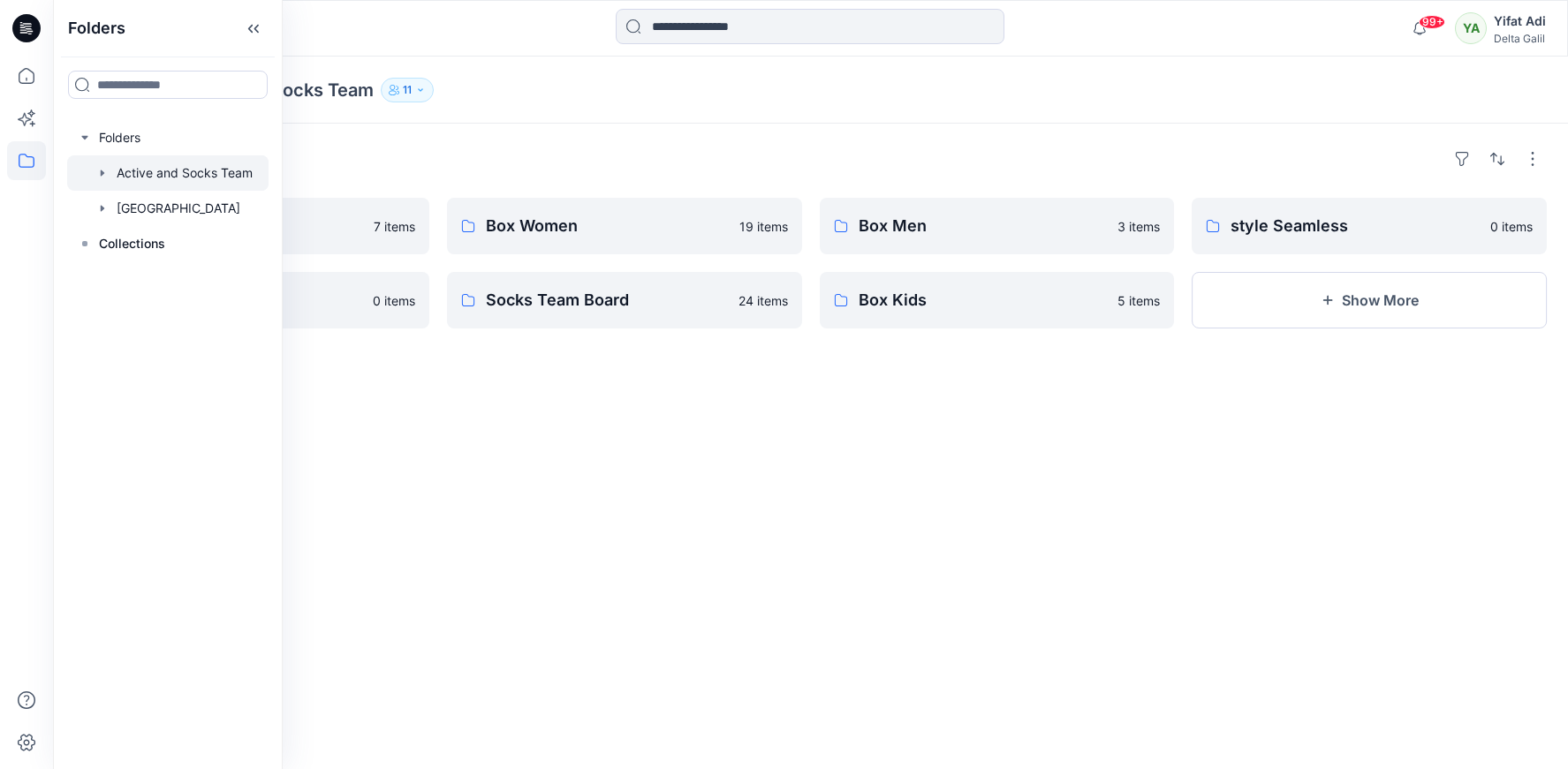
click at [450, 374] on div "Folders Active Wear 7 items Style Cut & Sew 0 items Box Women 19 items Socks Te…" at bounding box center [810, 446] width 1515 height 646
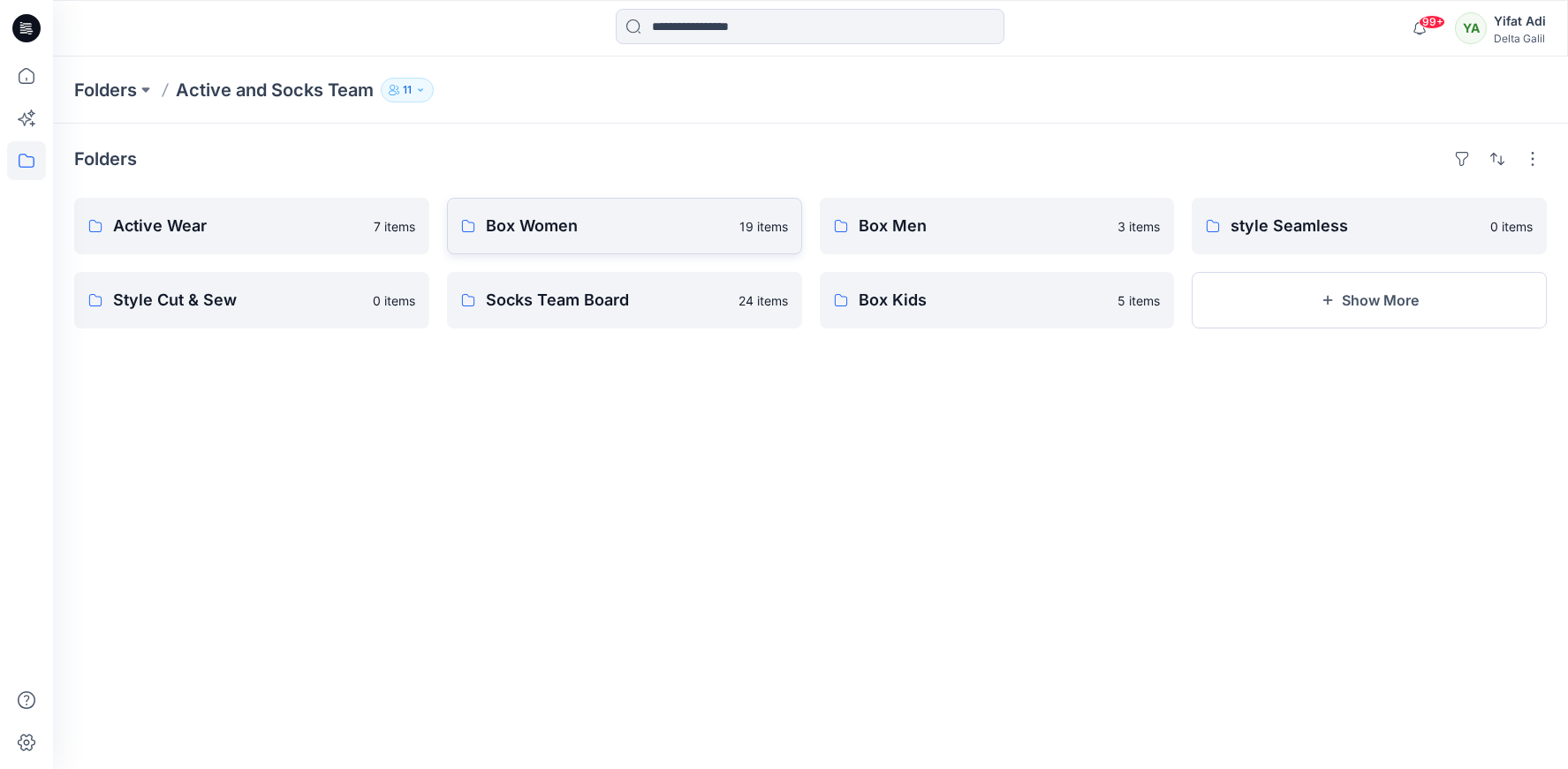
click at [542, 240] on link "Box Women 19 items" at bounding box center [624, 226] width 355 height 57
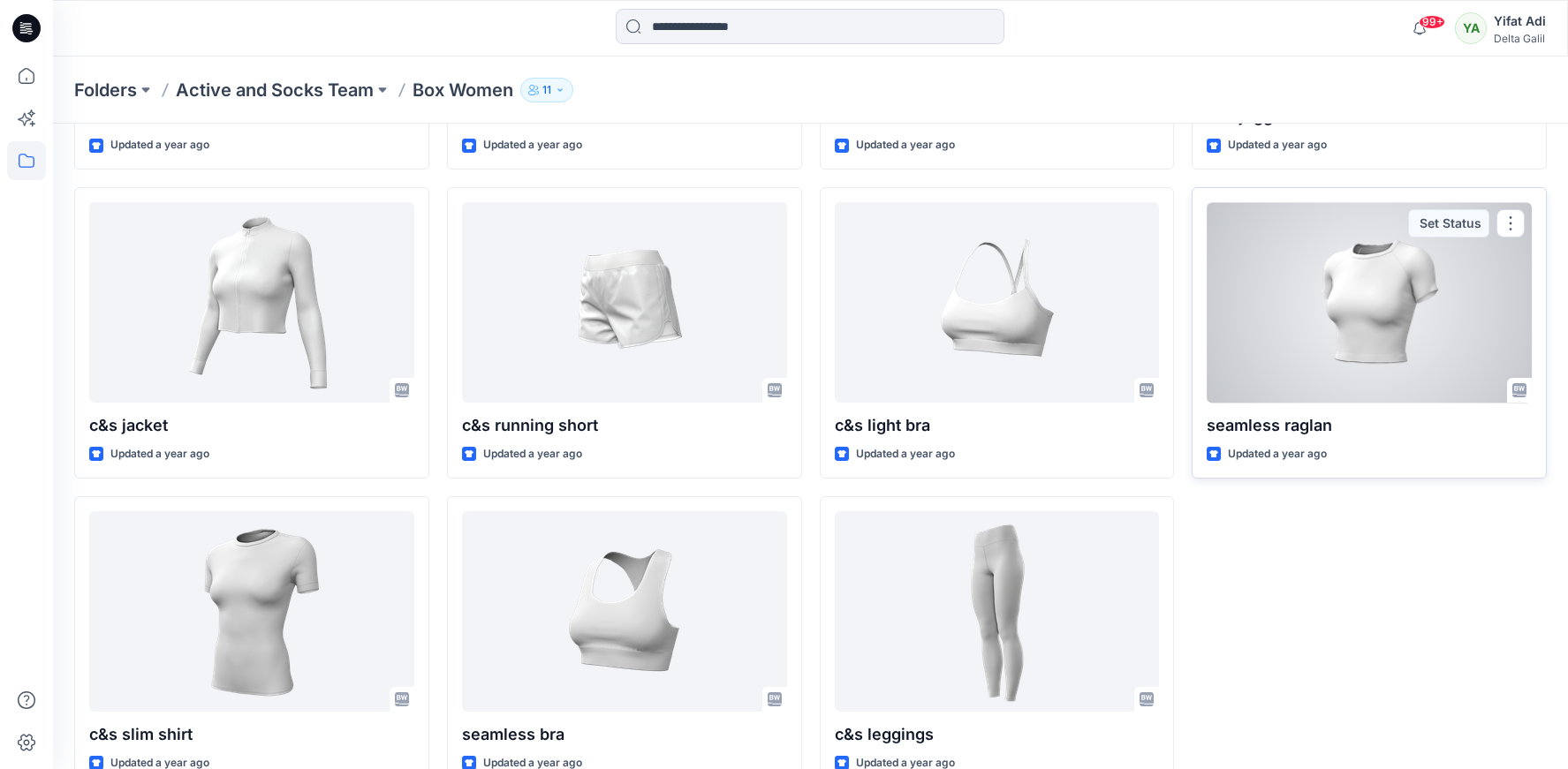
scroll to position [927, 0]
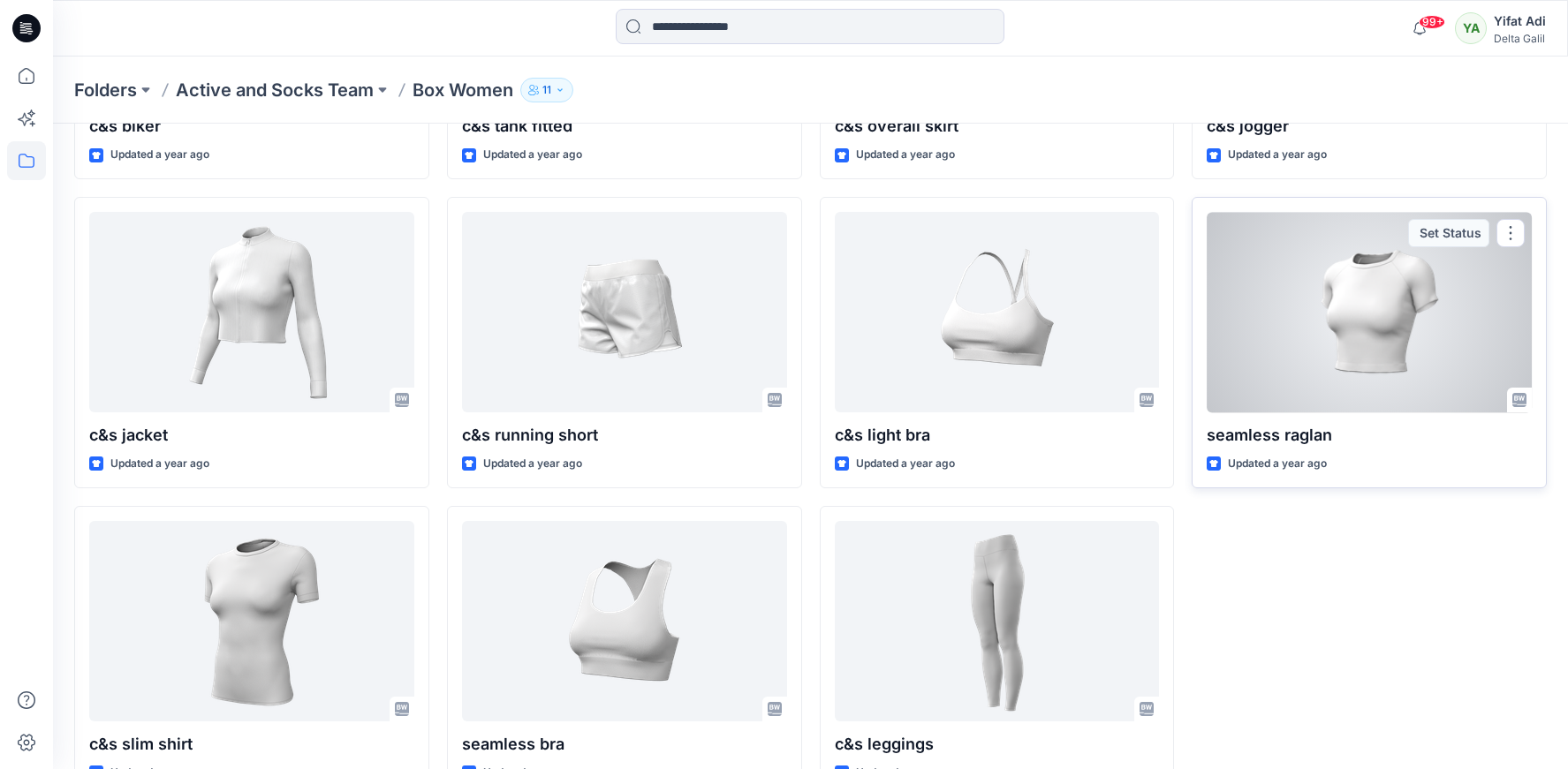
click at [1422, 311] on div at bounding box center [1369, 312] width 325 height 200
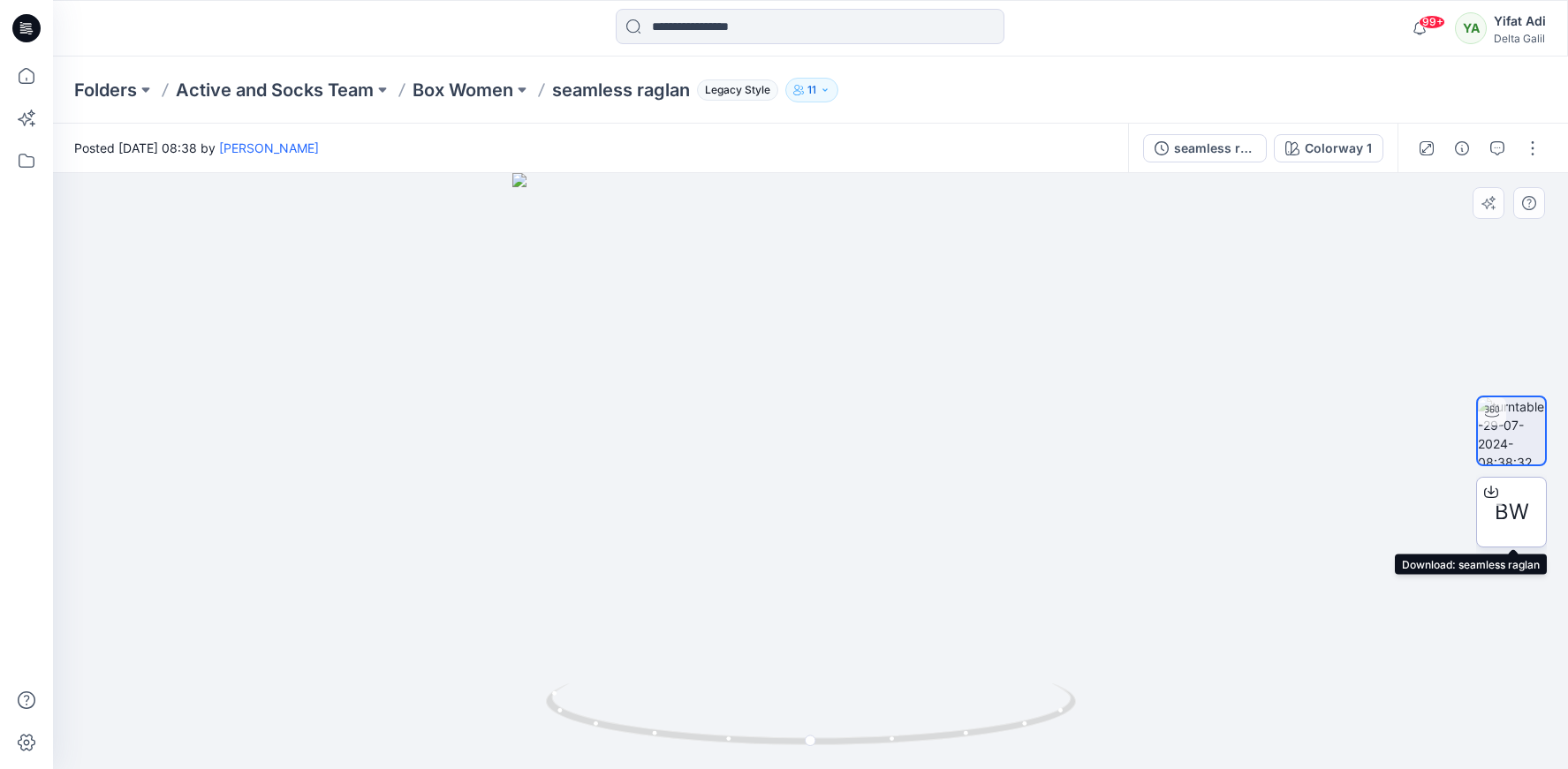
click at [1504, 509] on span "BW" at bounding box center [1512, 512] width 35 height 32
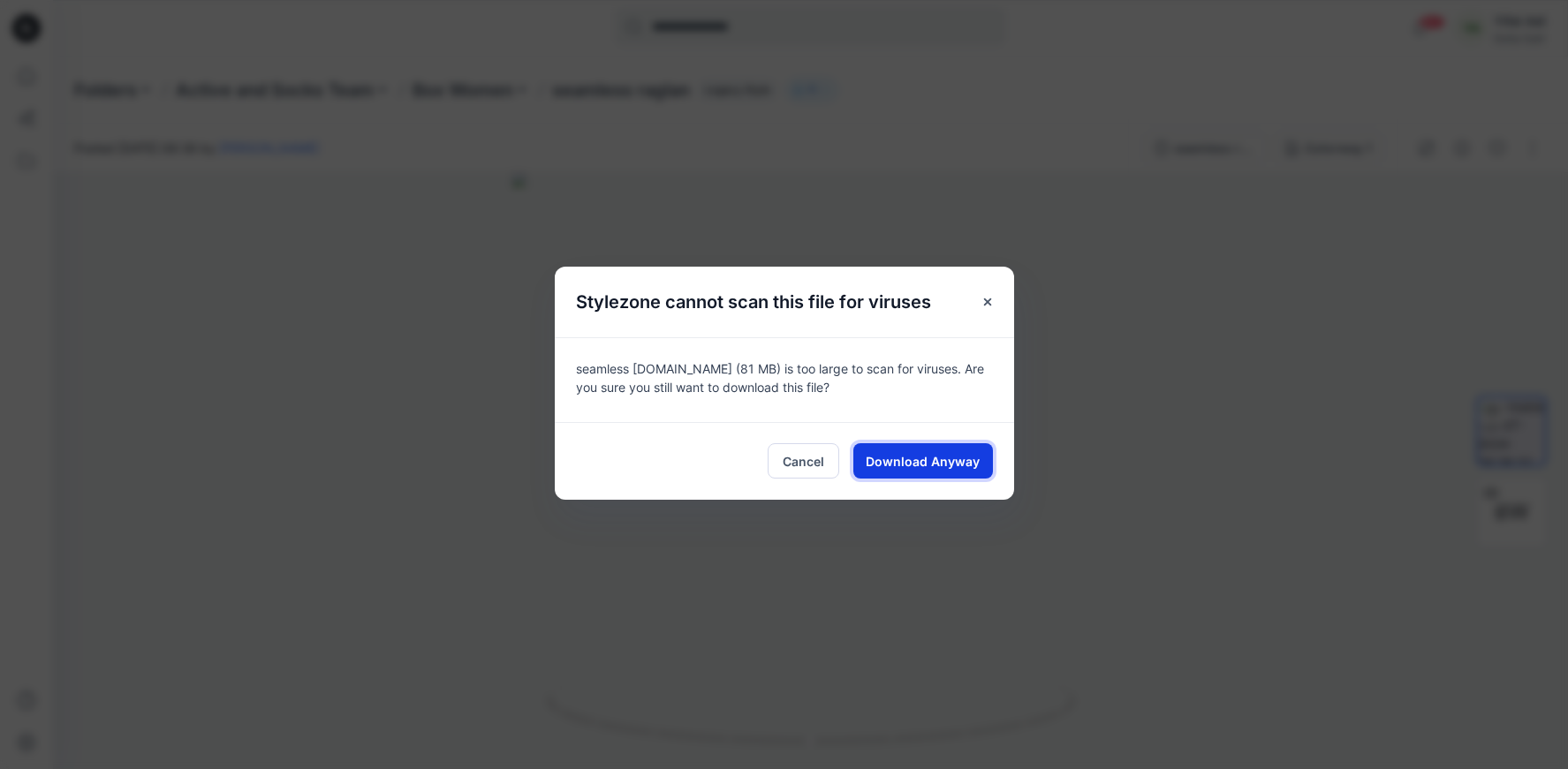
click at [968, 457] on span "Download Anyway" at bounding box center [923, 462] width 114 height 18
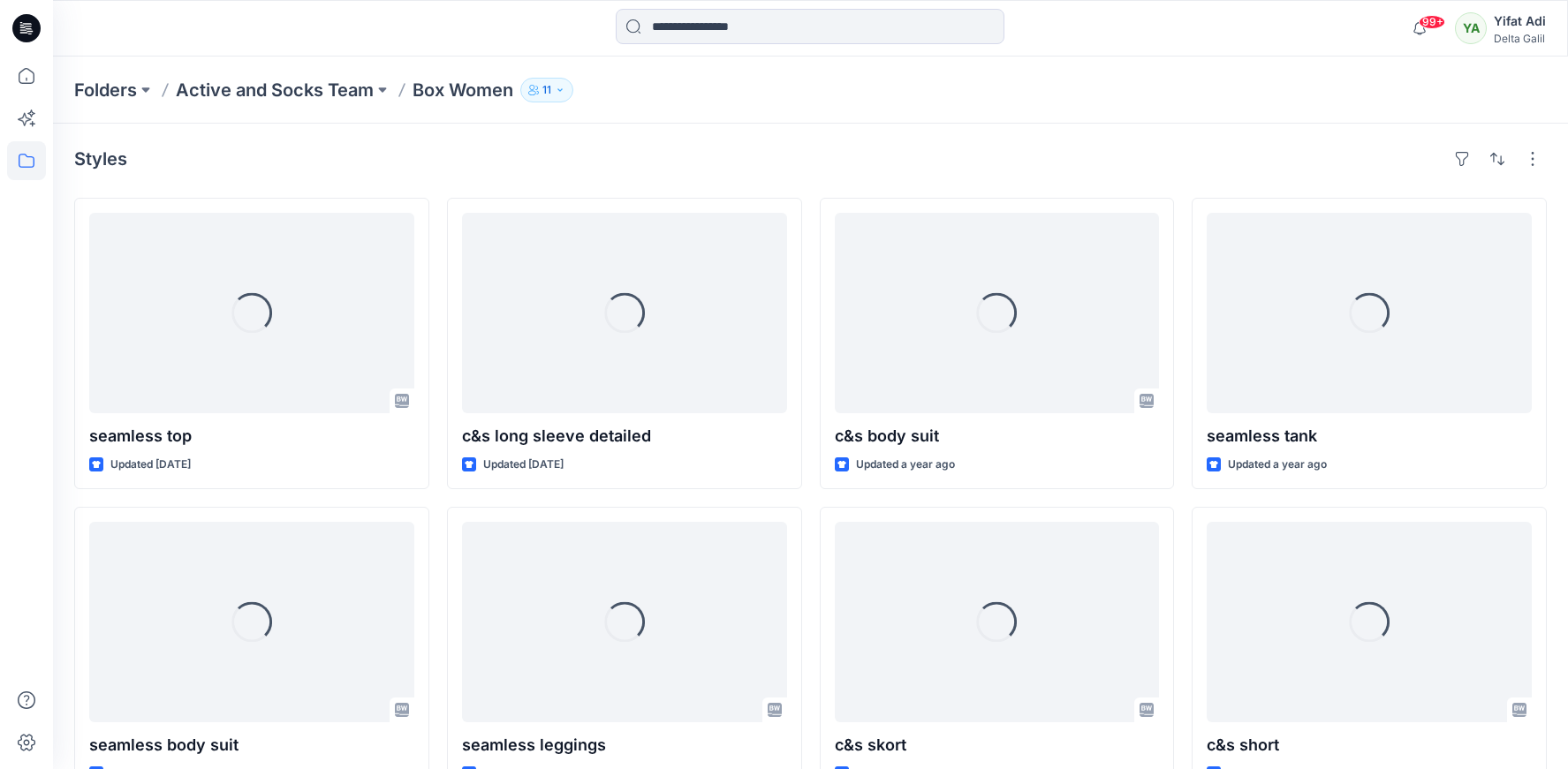
scroll to position [927, 0]
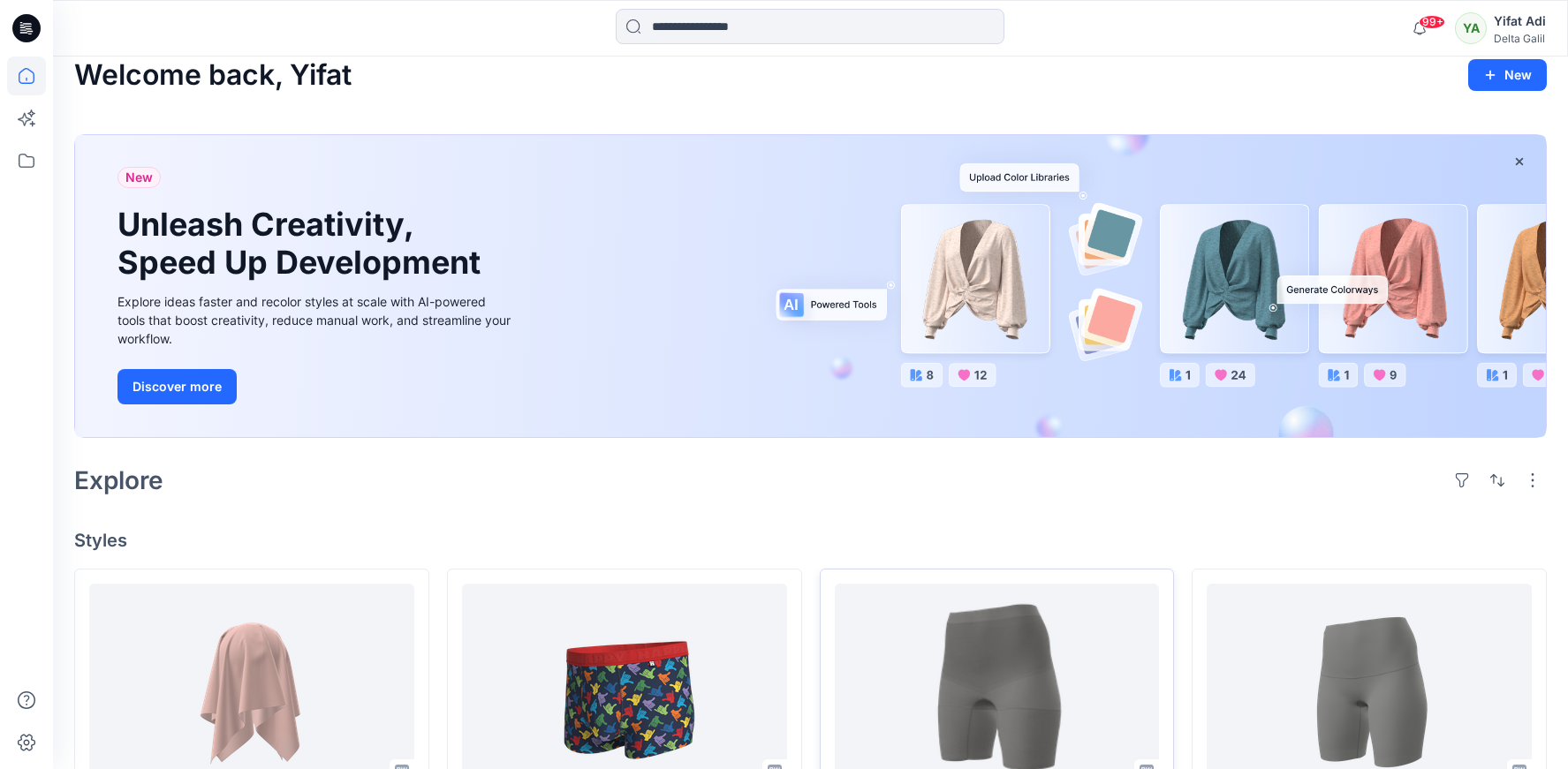
scroll to position [24, 0]
